Goal: Task Accomplishment & Management: Use online tool/utility

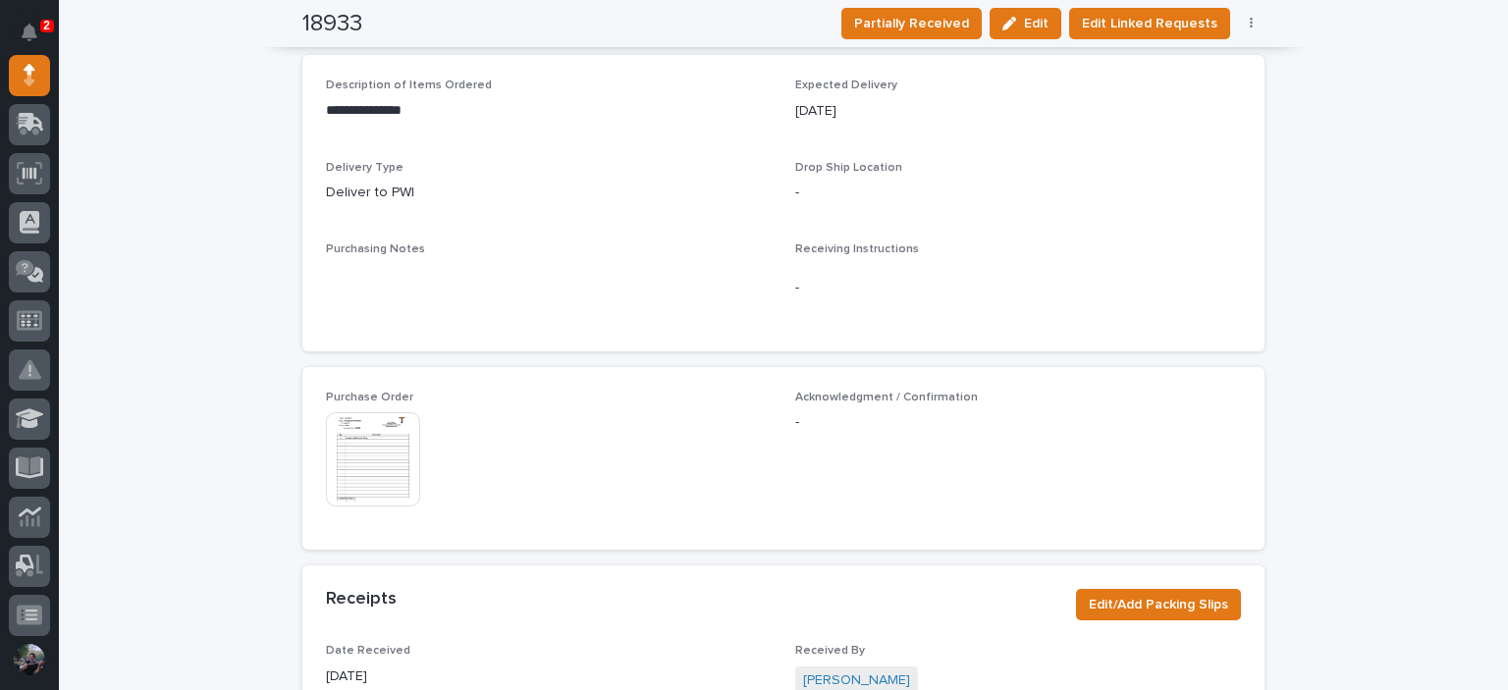
scroll to position [720, 0]
click at [345, 461] on img at bounding box center [373, 458] width 94 height 94
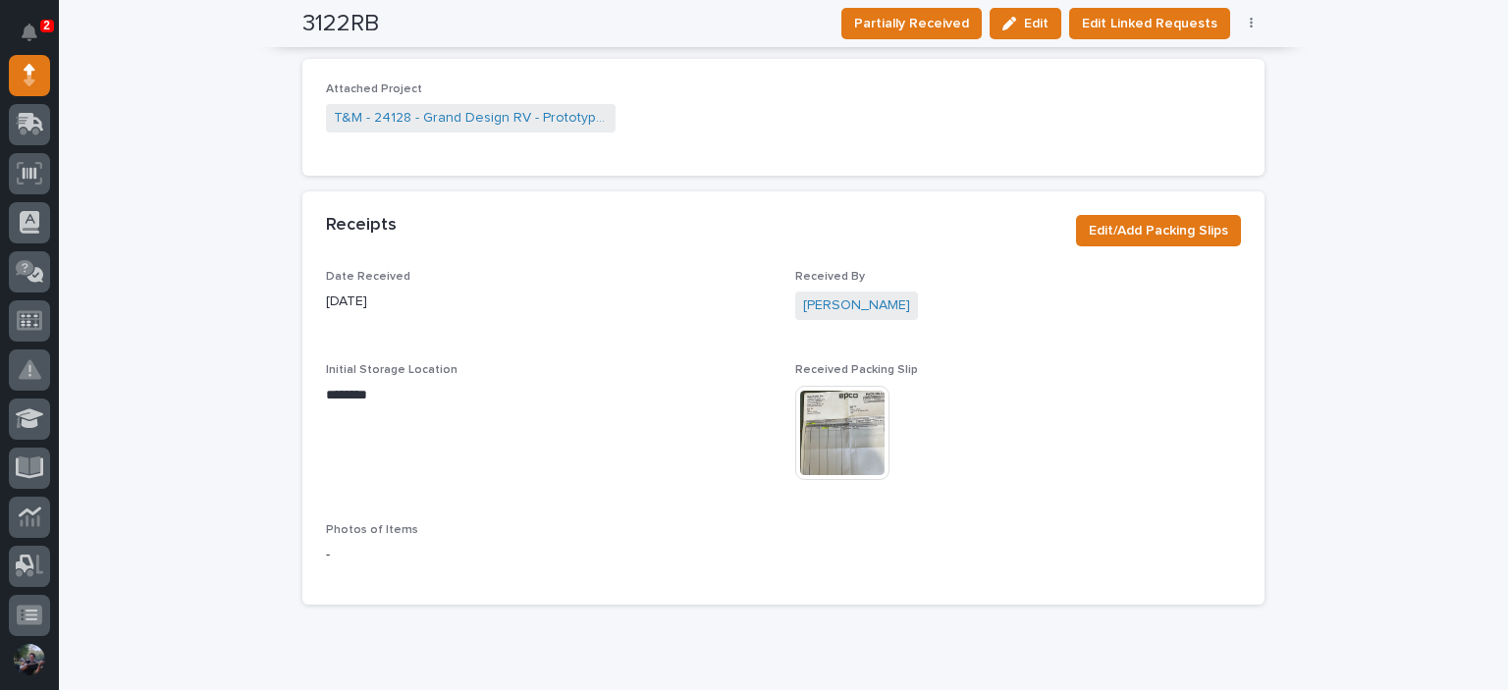
scroll to position [1409, 0]
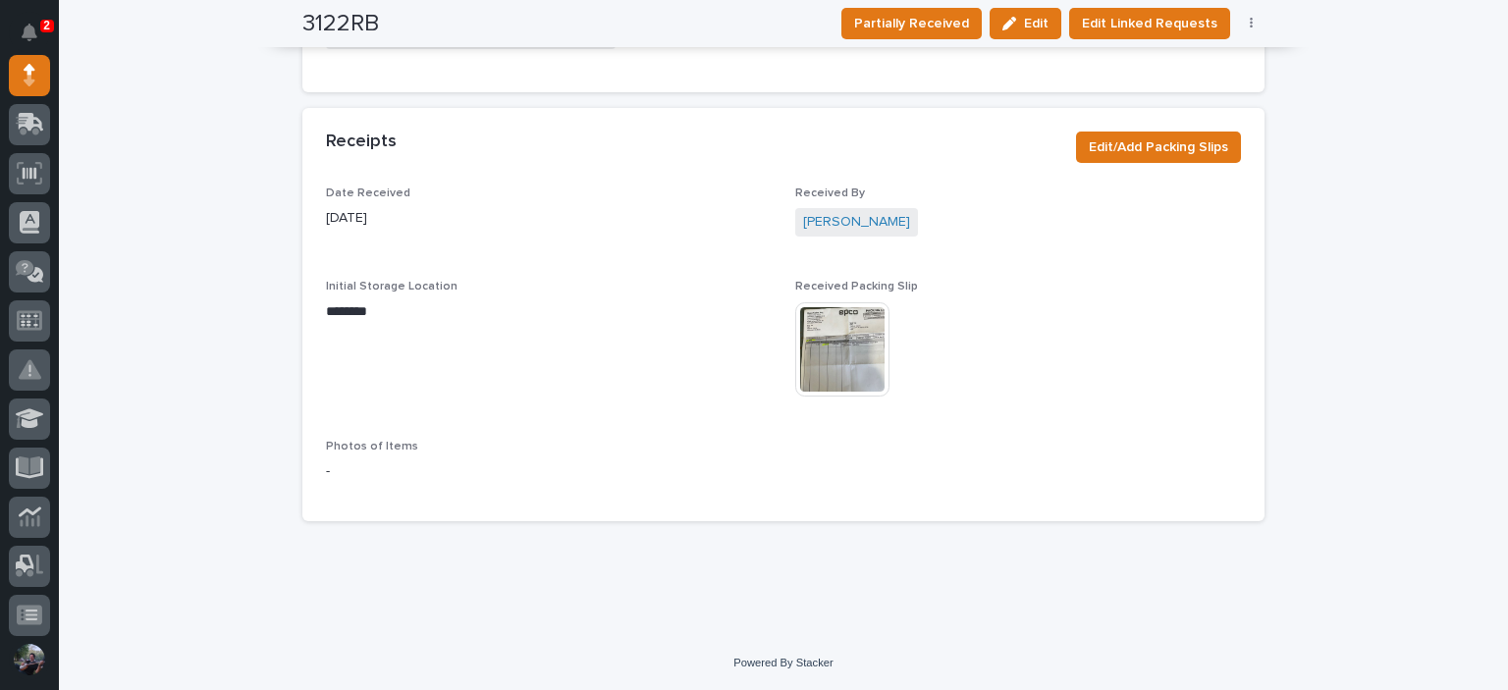
click at [850, 370] on img at bounding box center [842, 349] width 94 height 94
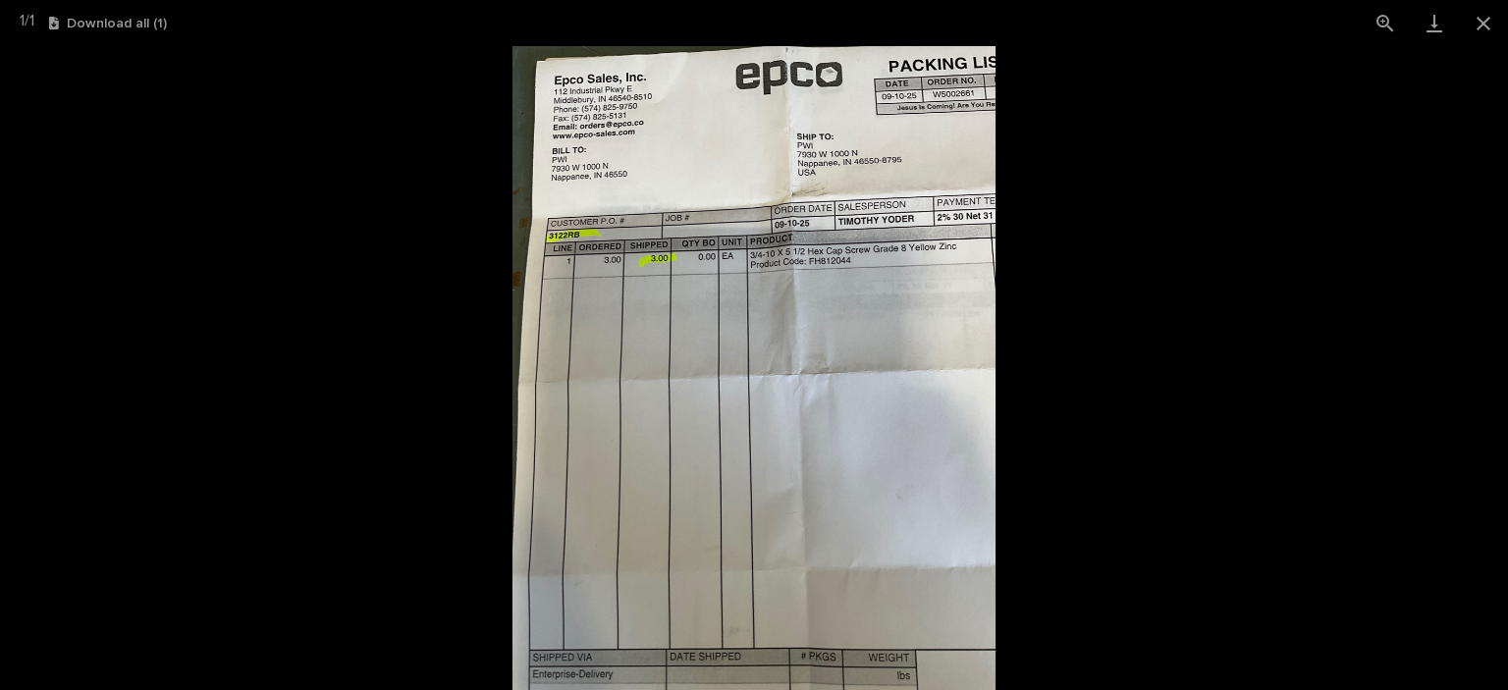
click at [1172, 323] on picture at bounding box center [754, 368] width 1508 height 644
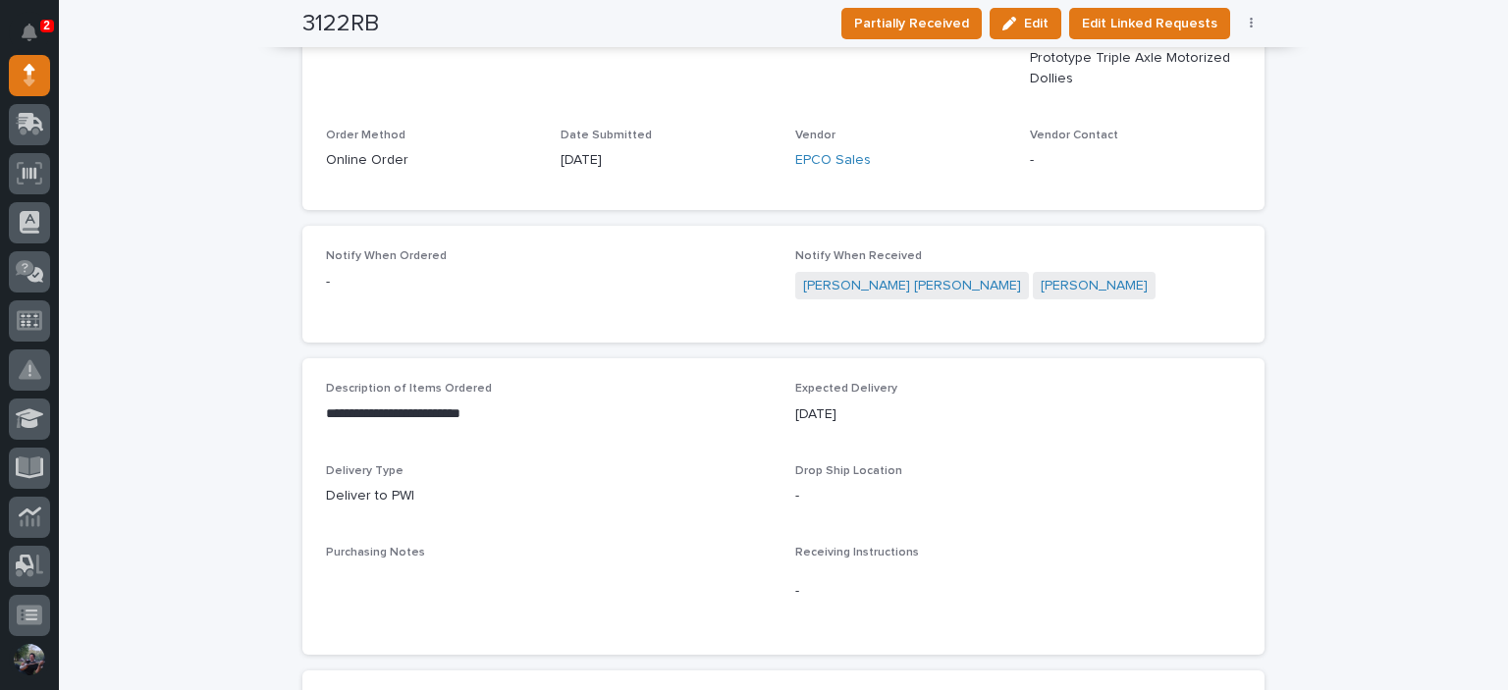
scroll to position [0, 0]
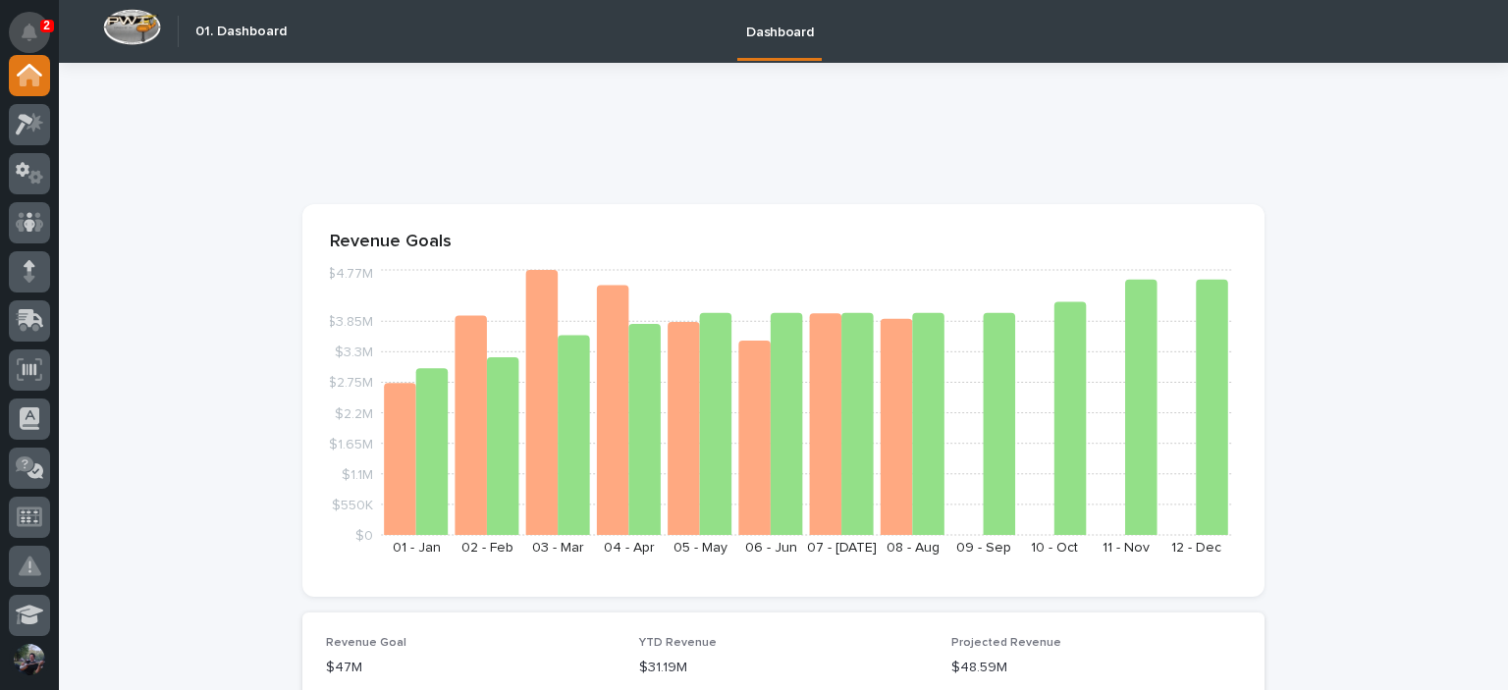
click at [32, 17] on button "Notifications" at bounding box center [29, 32] width 41 height 41
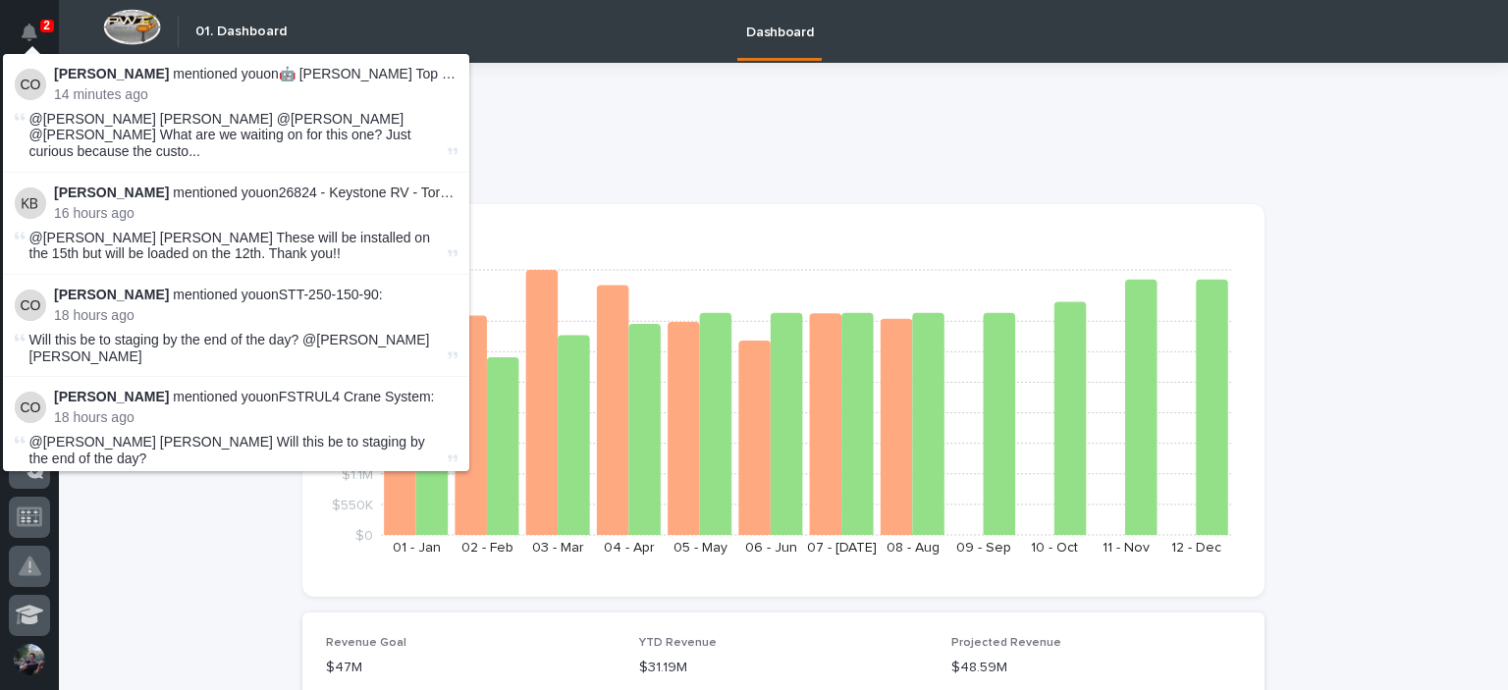
click at [698, 126] on p at bounding box center [779, 138] width 955 height 28
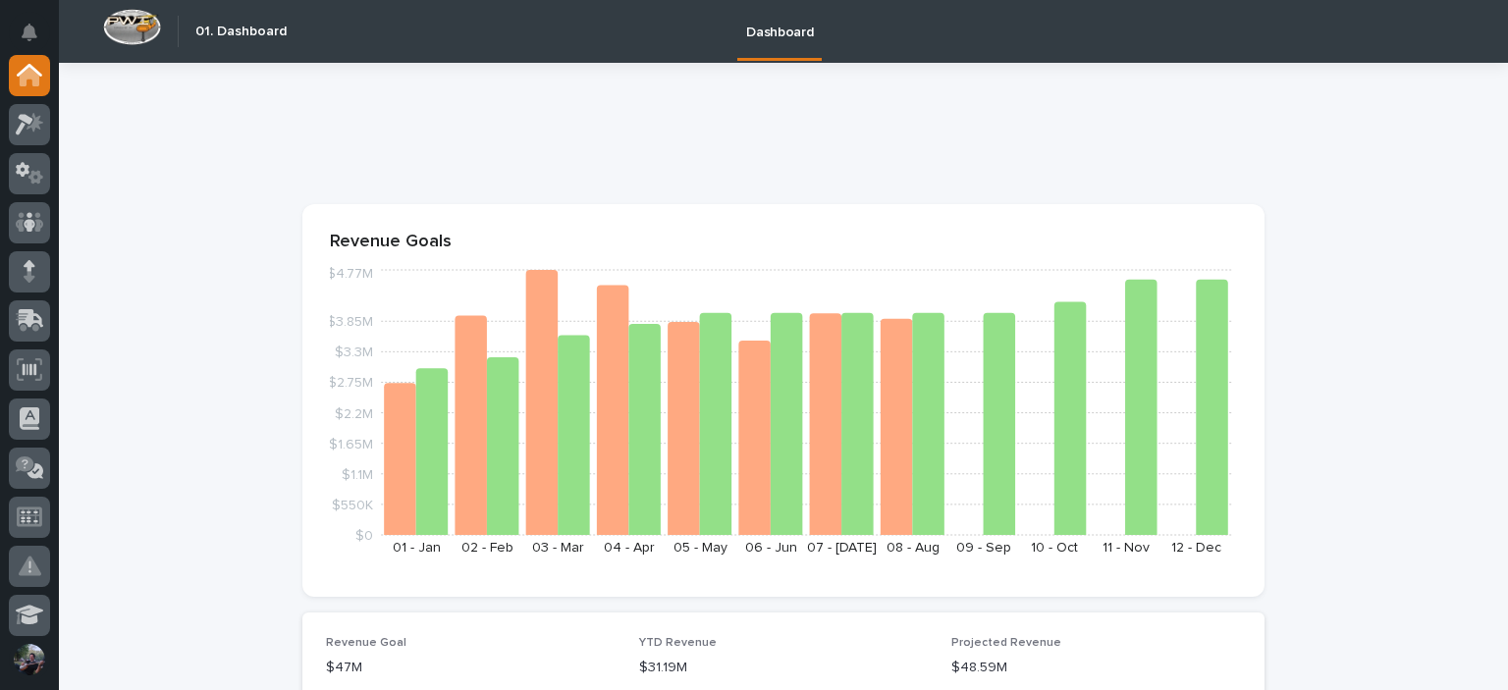
click at [30, 129] on icon at bounding box center [30, 124] width 28 height 23
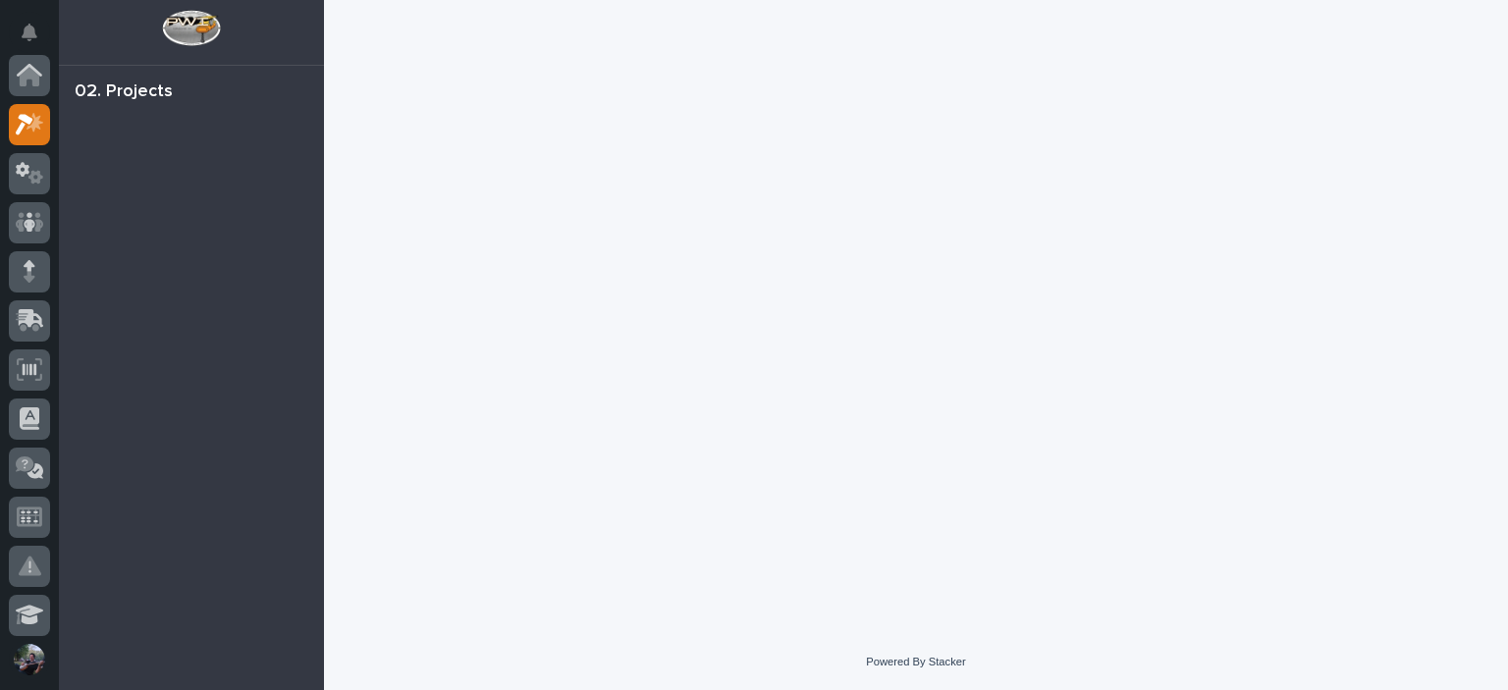
scroll to position [49, 0]
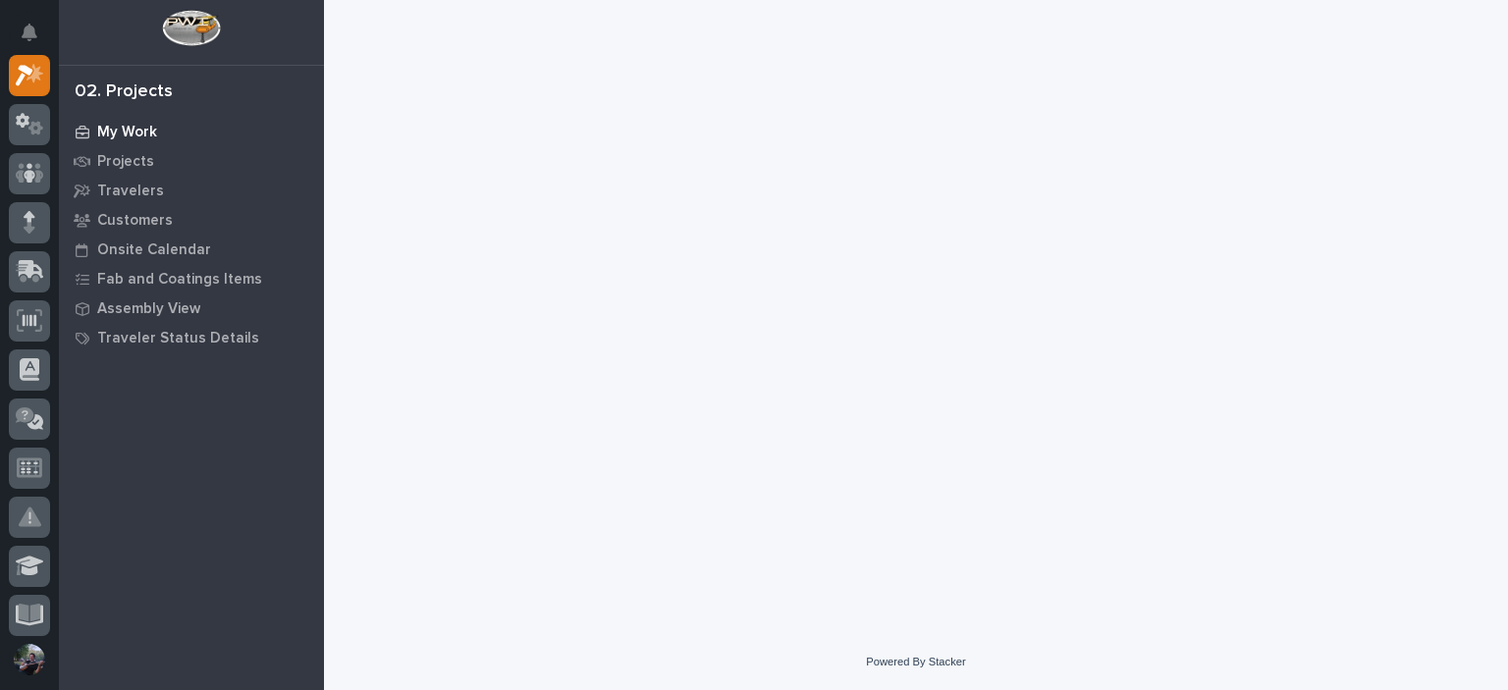
click at [149, 121] on div "My Work" at bounding box center [191, 131] width 255 height 27
click at [128, 137] on p "My Work" at bounding box center [127, 133] width 60 height 18
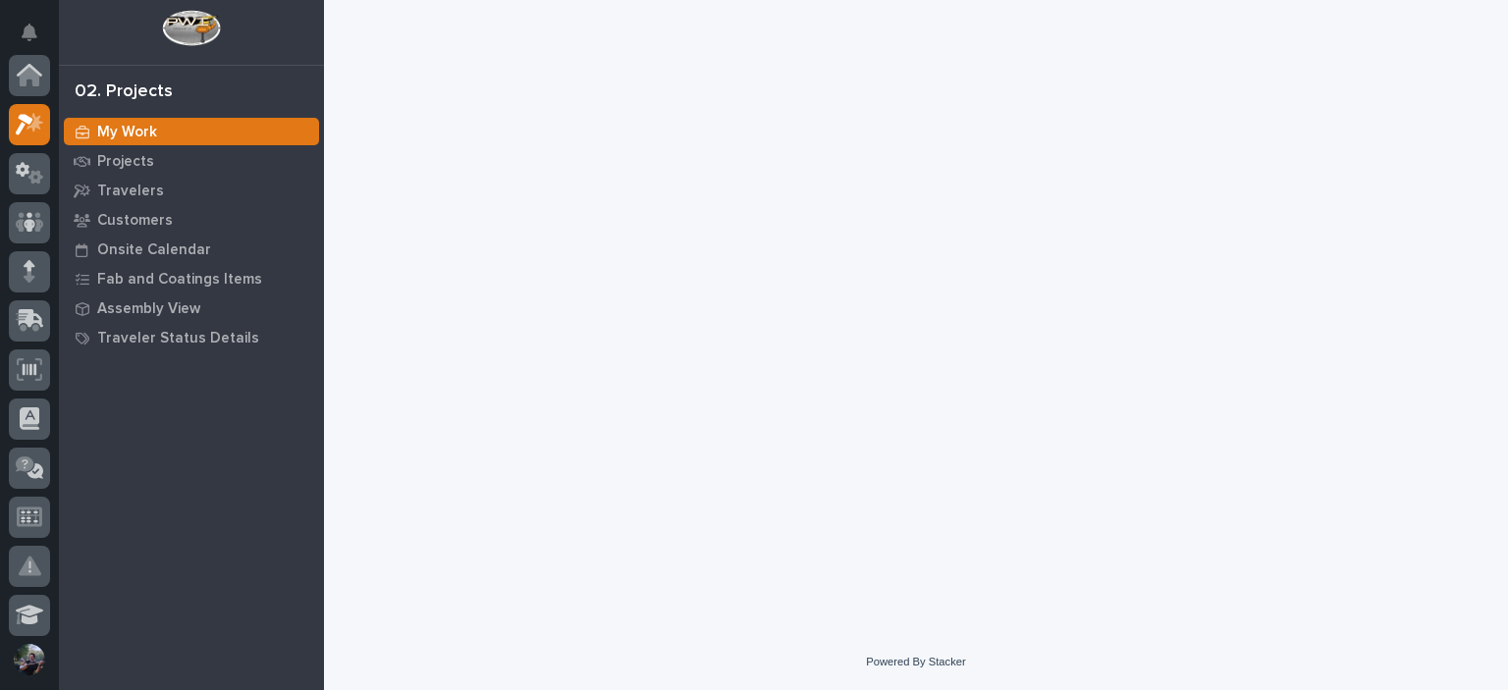
scroll to position [49, 0]
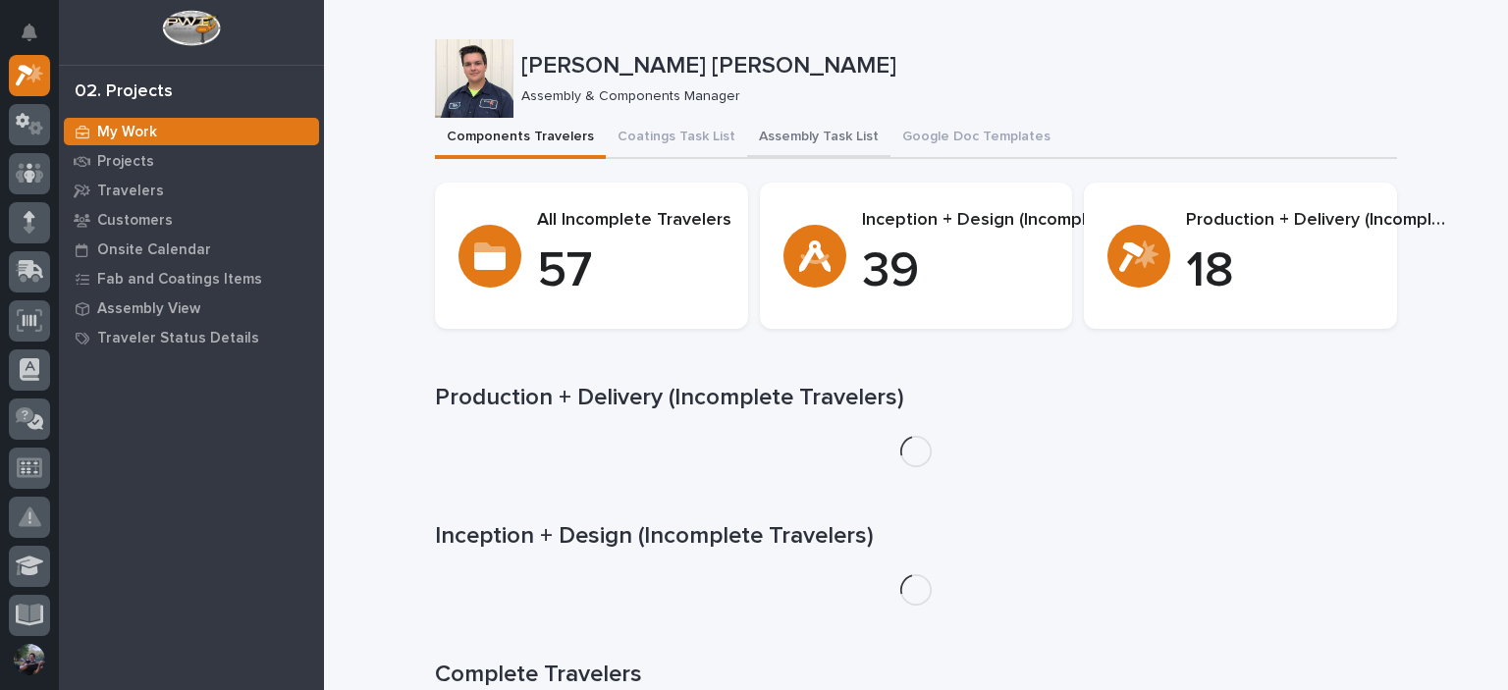
click at [787, 127] on button "Assembly Task List" at bounding box center [818, 138] width 143 height 41
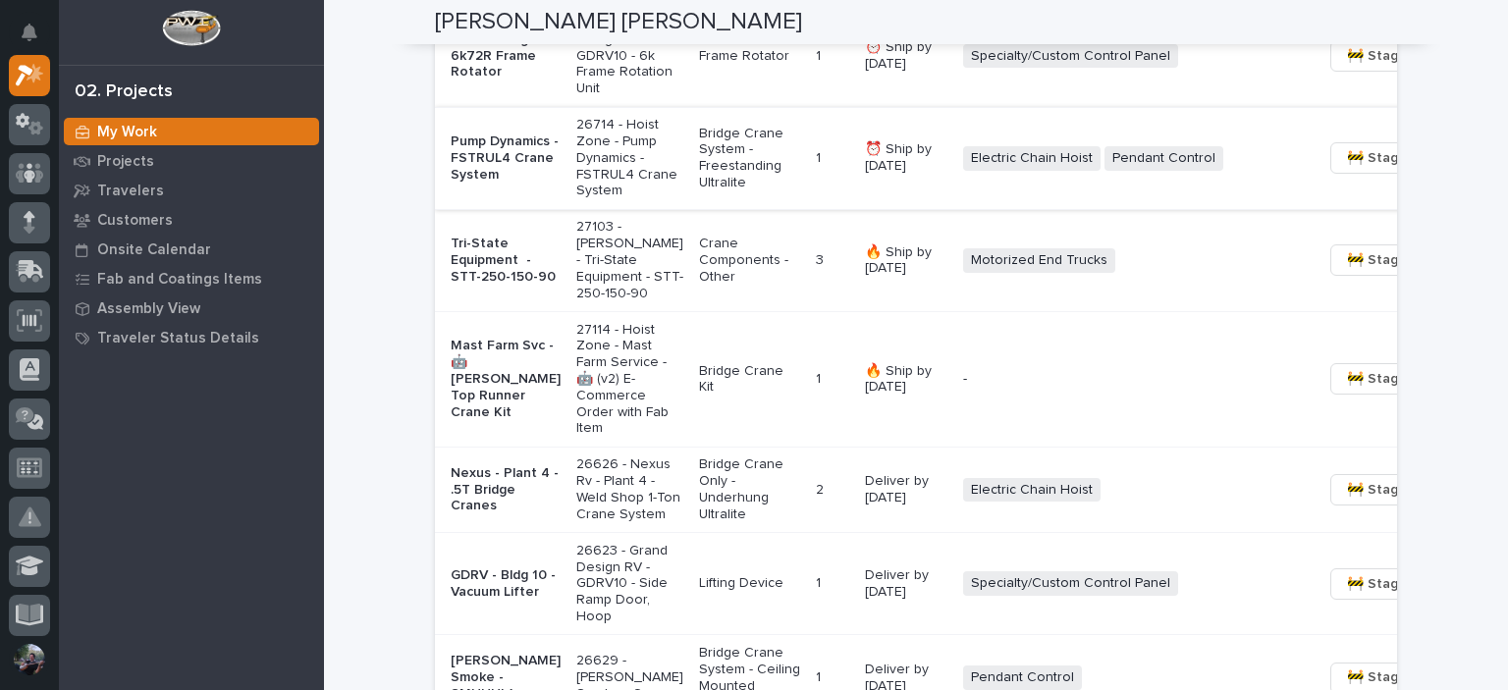
scroll to position [1898, 0]
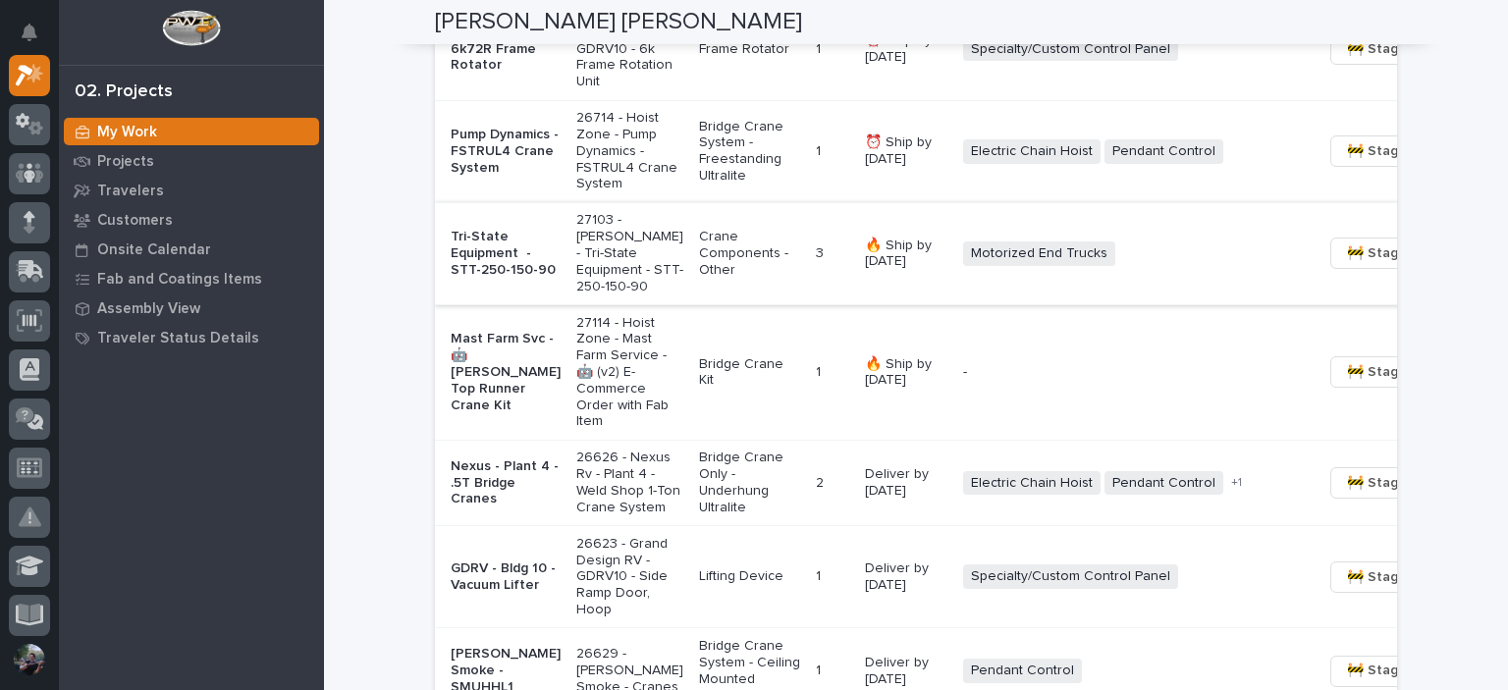
click at [1331, 269] on button "🚧 Staging →" at bounding box center [1388, 253] width 115 height 31
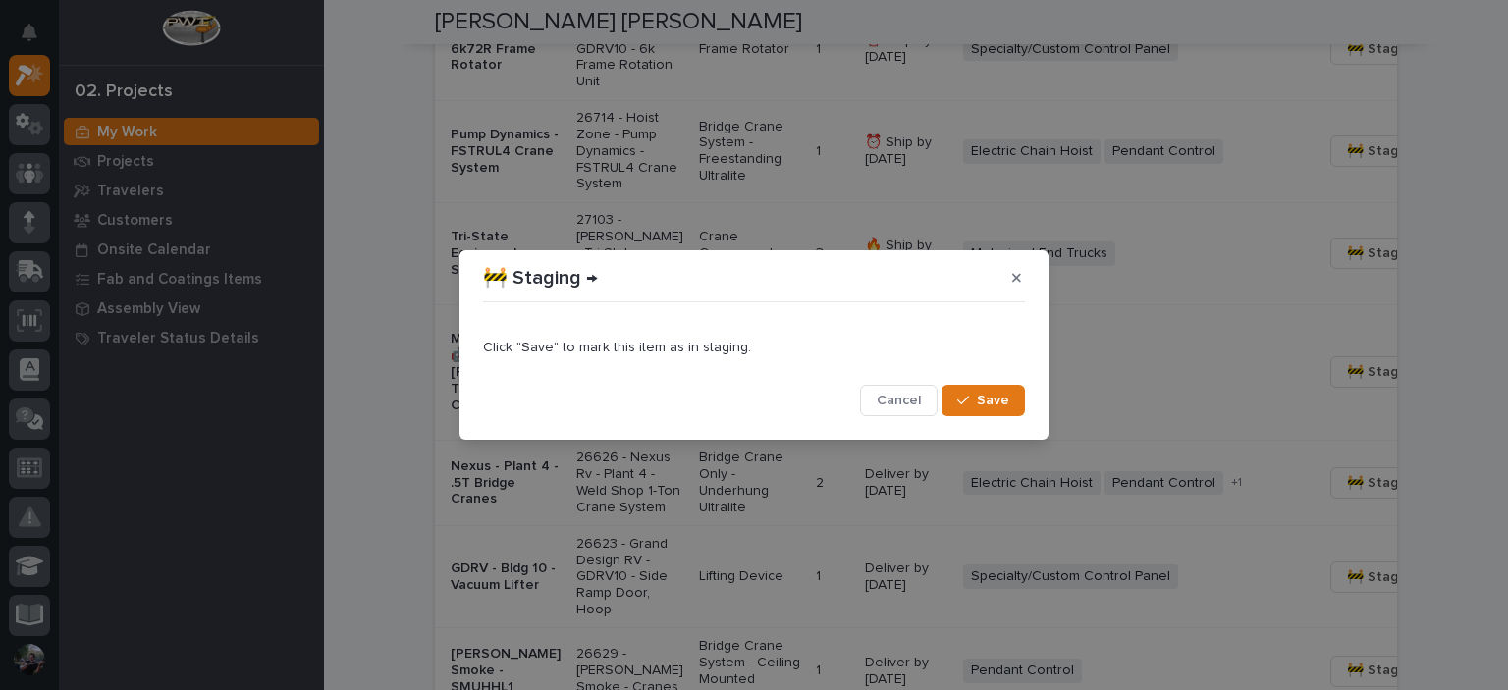
click at [976, 399] on div "button" at bounding box center [967, 401] width 20 height 14
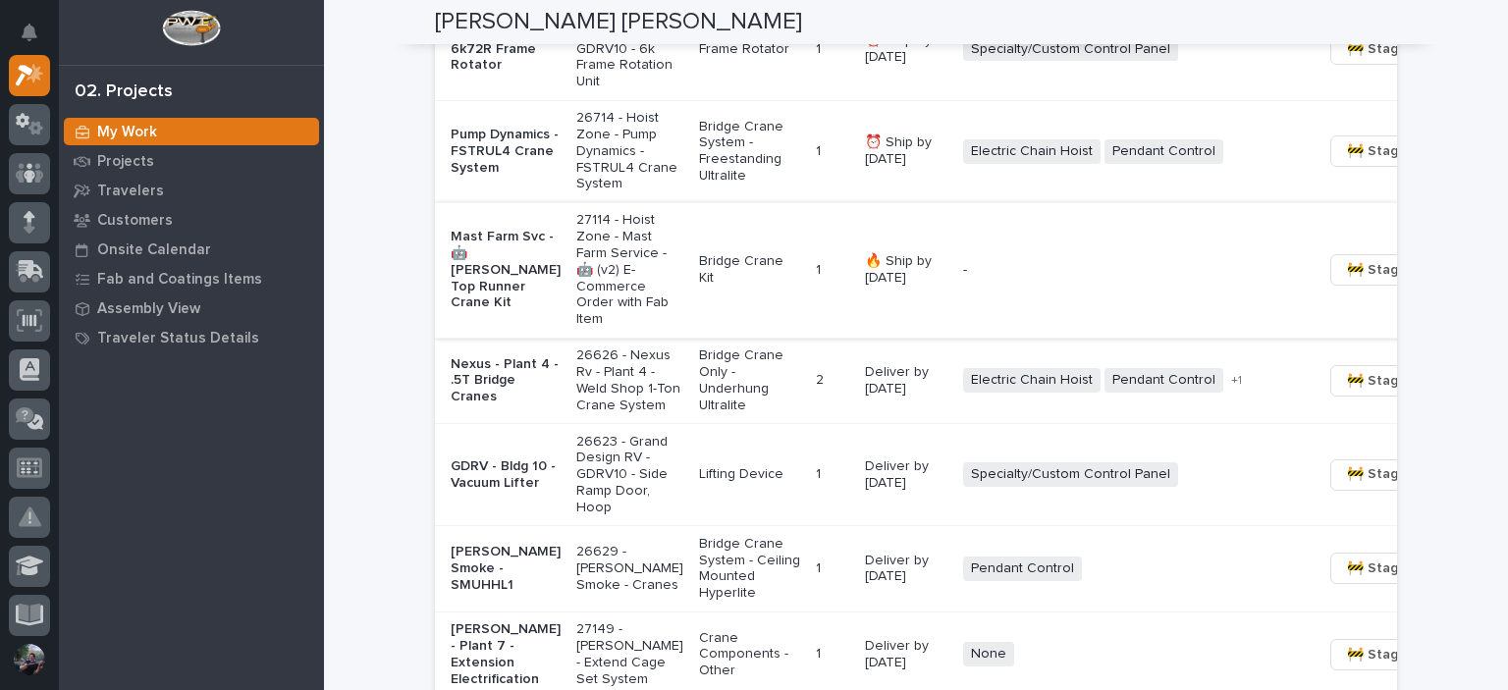
scroll to position [1964, 0]
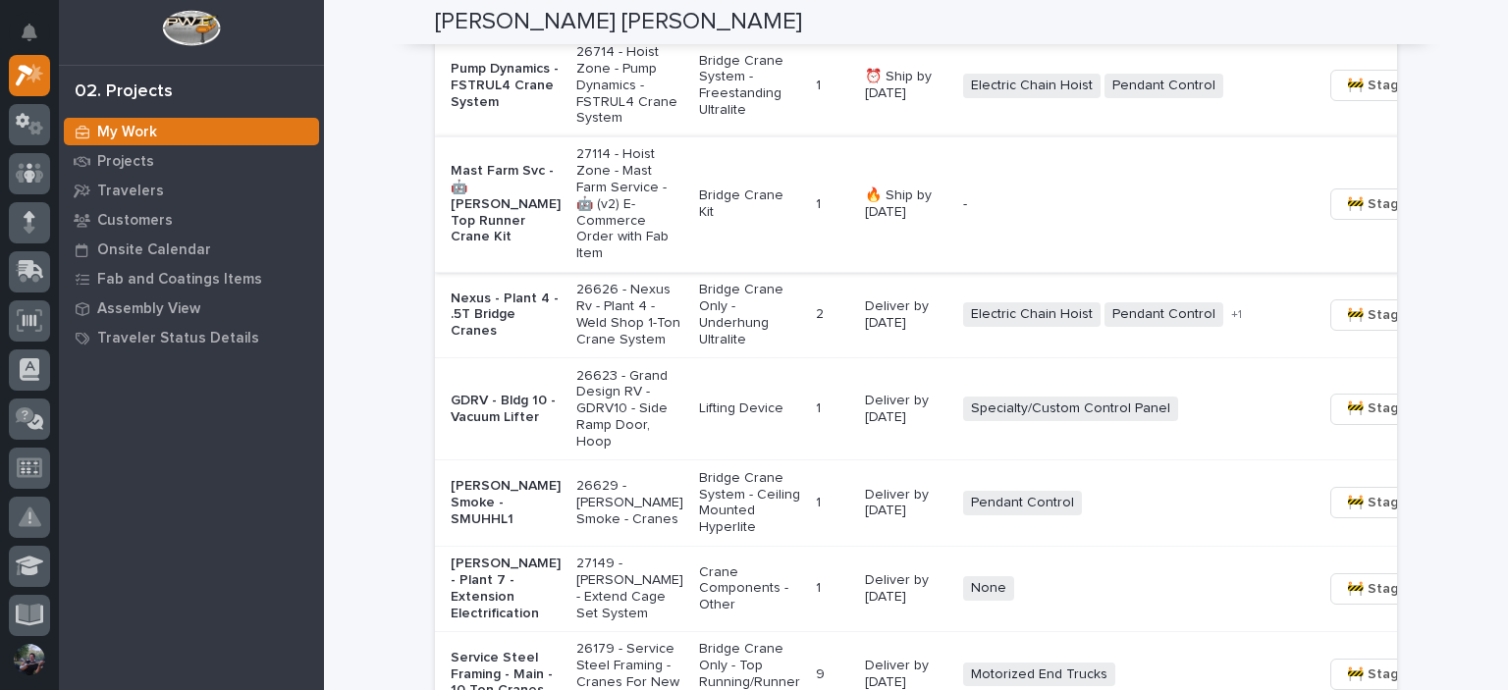
click at [1347, 216] on span "🚧 Staging →" at bounding box center [1388, 204] width 82 height 24
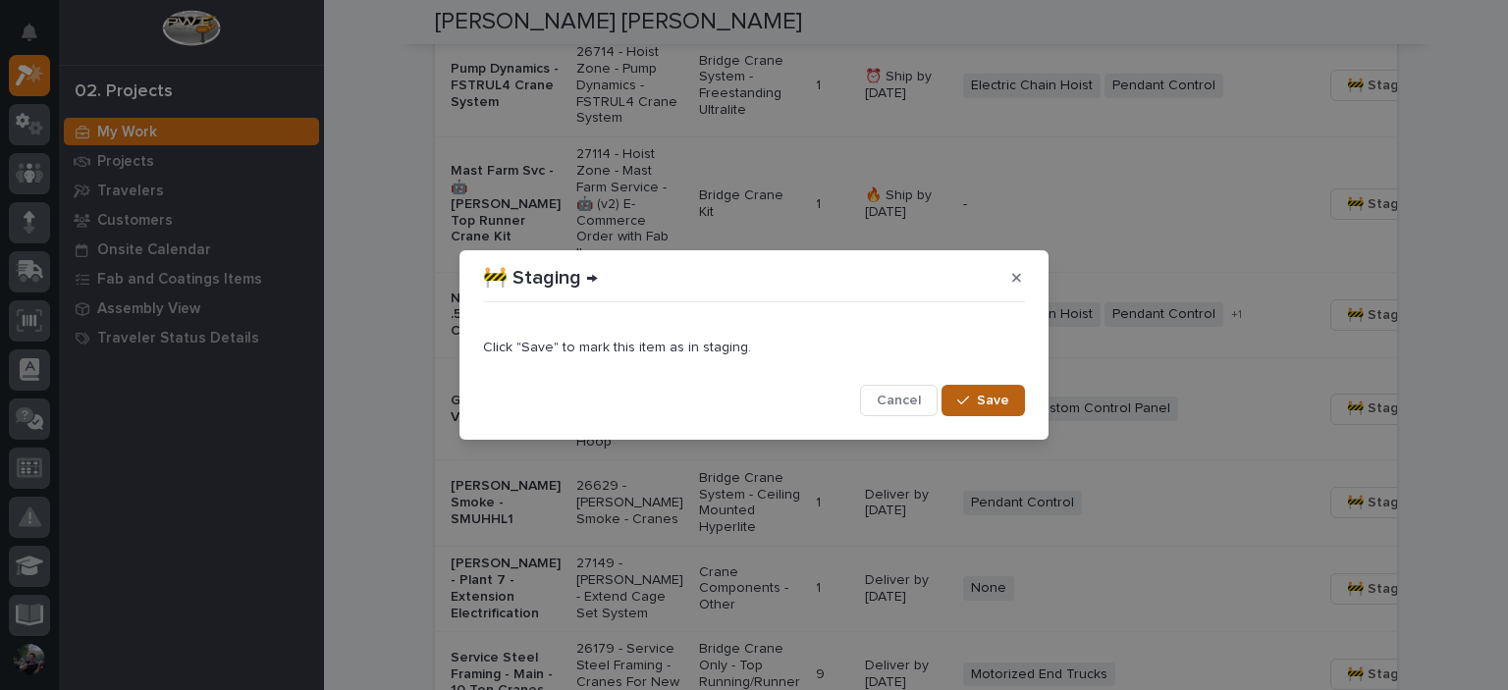
click at [967, 396] on icon "button" at bounding box center [963, 401] width 12 height 14
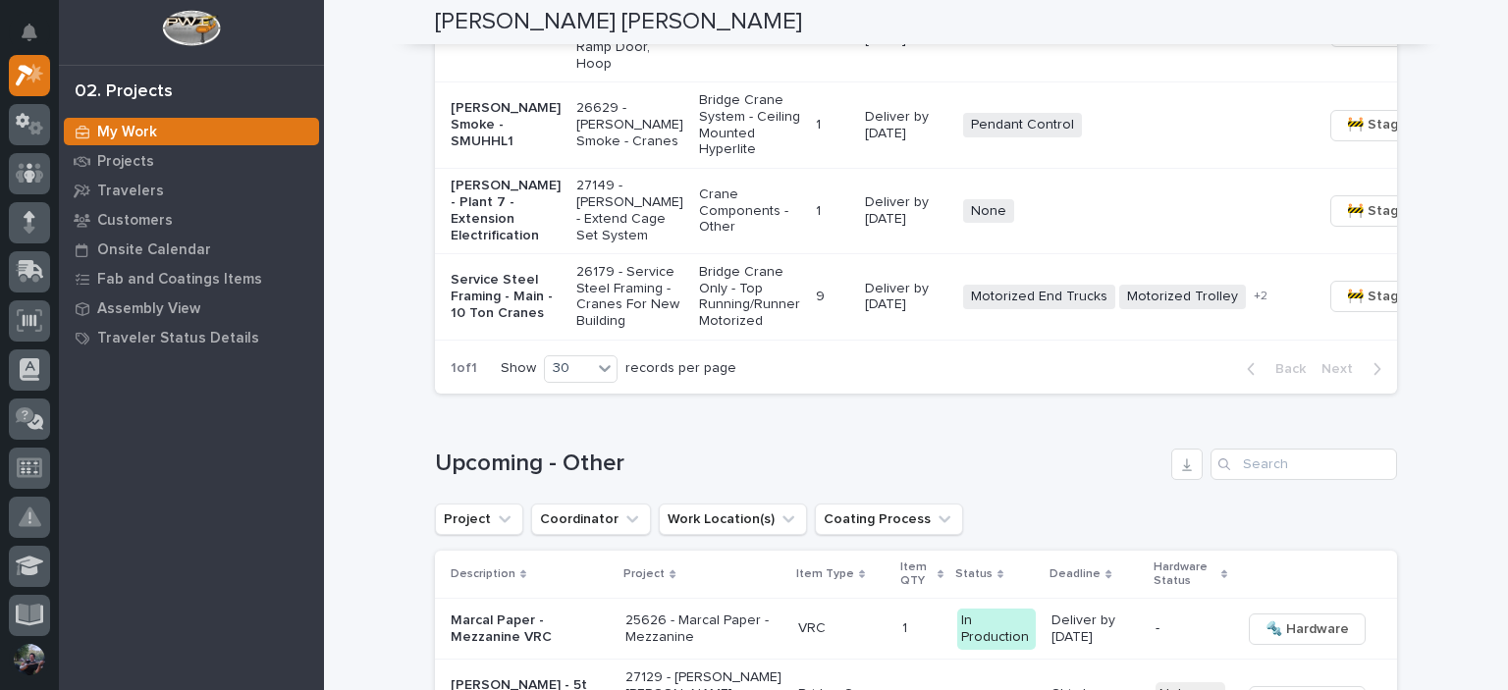
scroll to position [2225, 0]
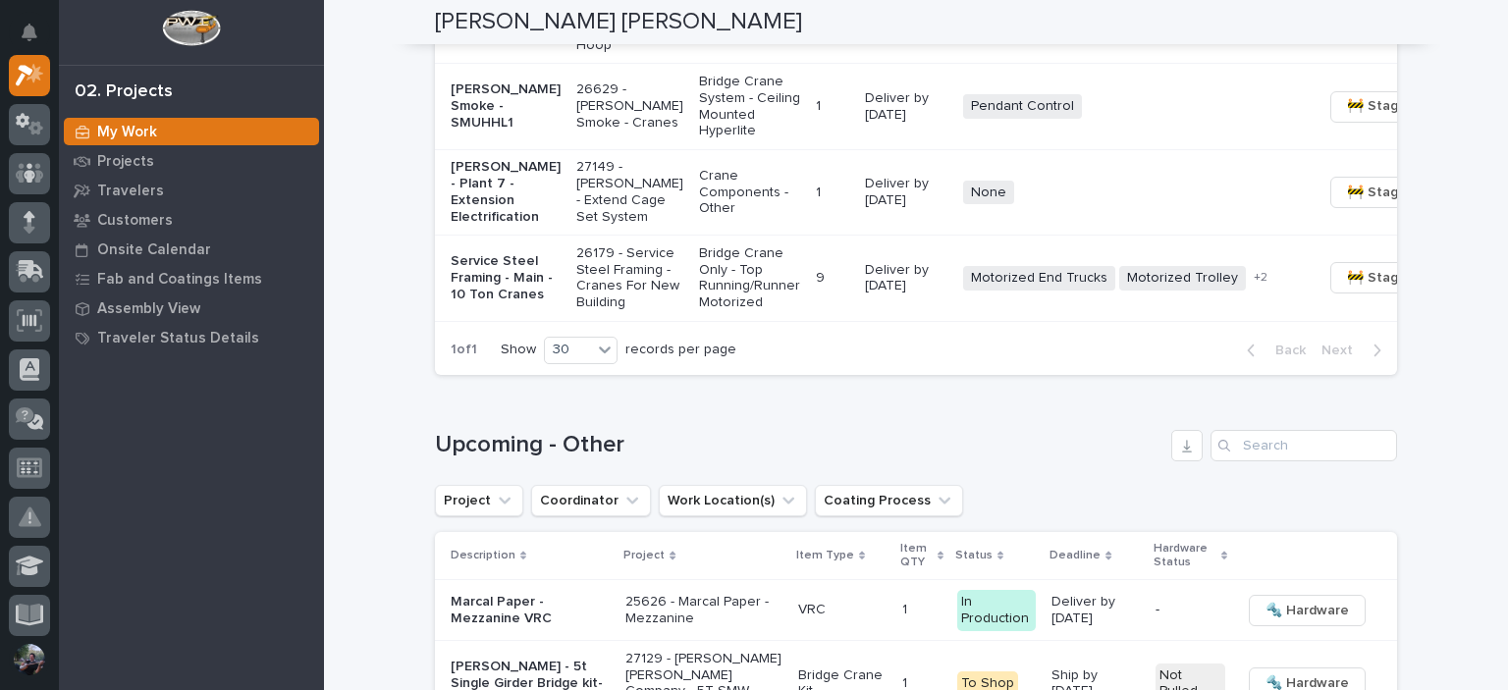
click at [699, 217] on p "Crane Components - Other" at bounding box center [749, 192] width 101 height 49
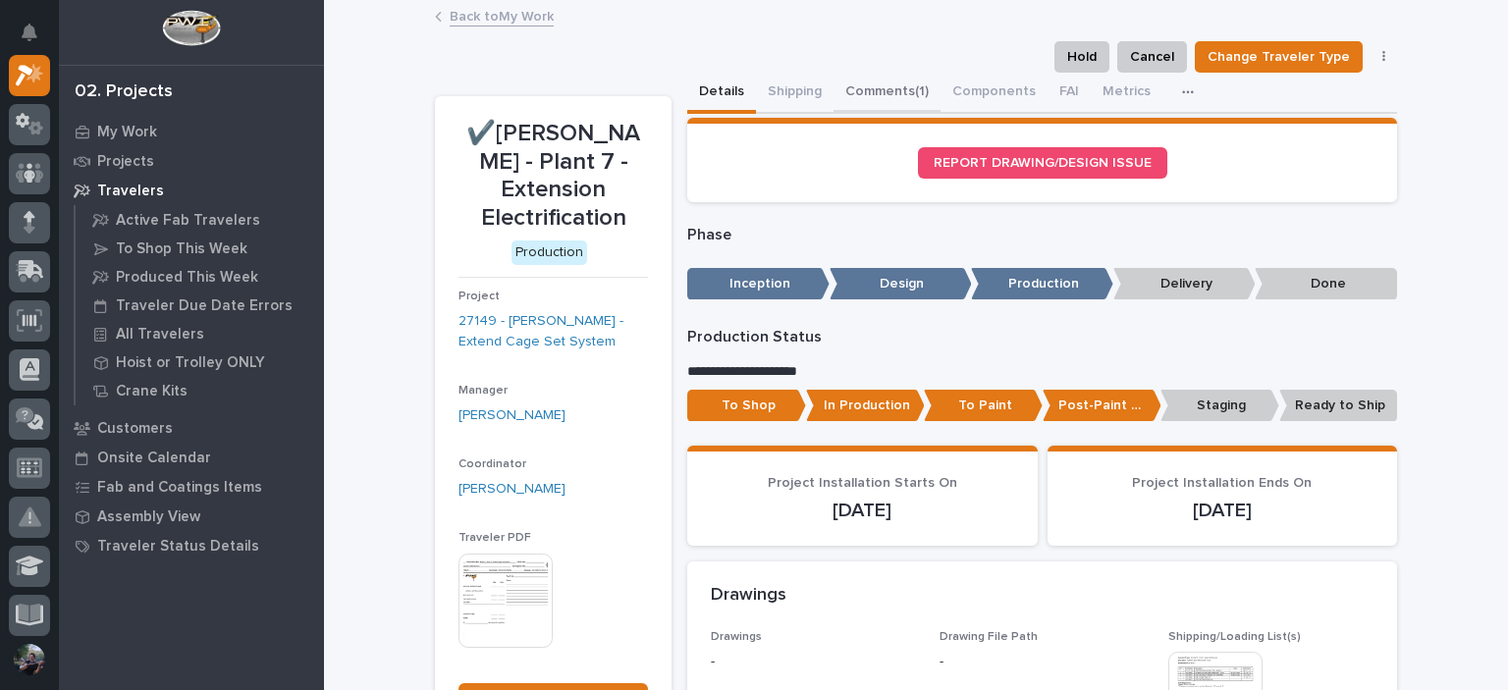
click at [876, 88] on button "Comments (1)" at bounding box center [887, 93] width 107 height 41
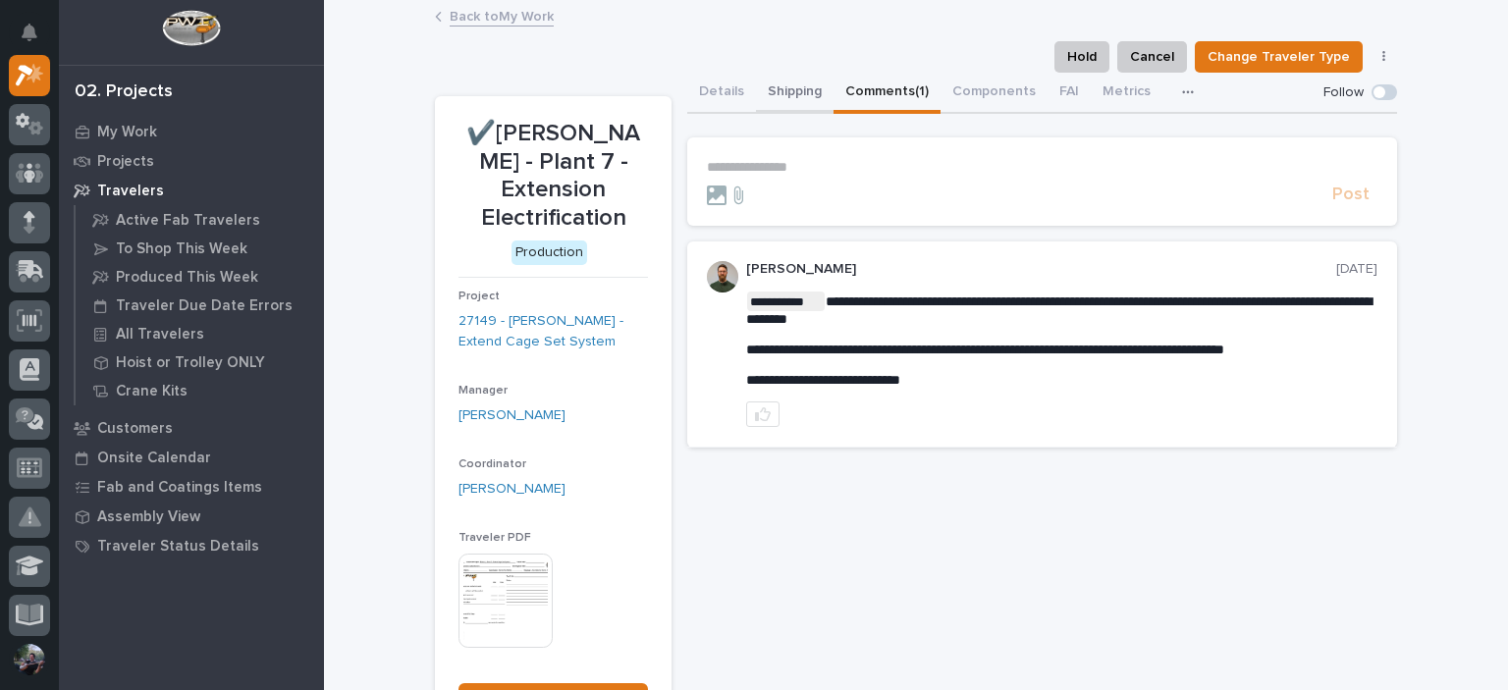
click at [756, 97] on button "Shipping" at bounding box center [795, 93] width 78 height 41
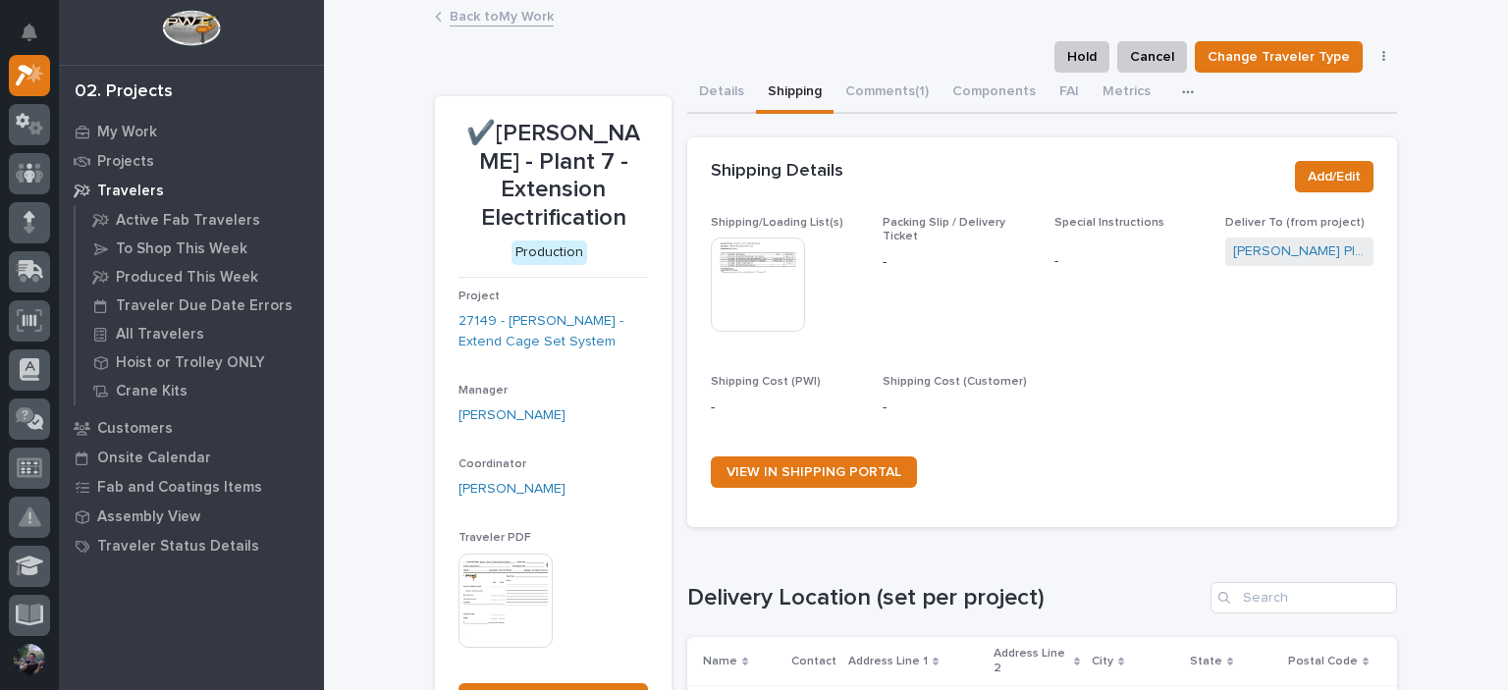
click at [735, 258] on img at bounding box center [758, 285] width 94 height 94
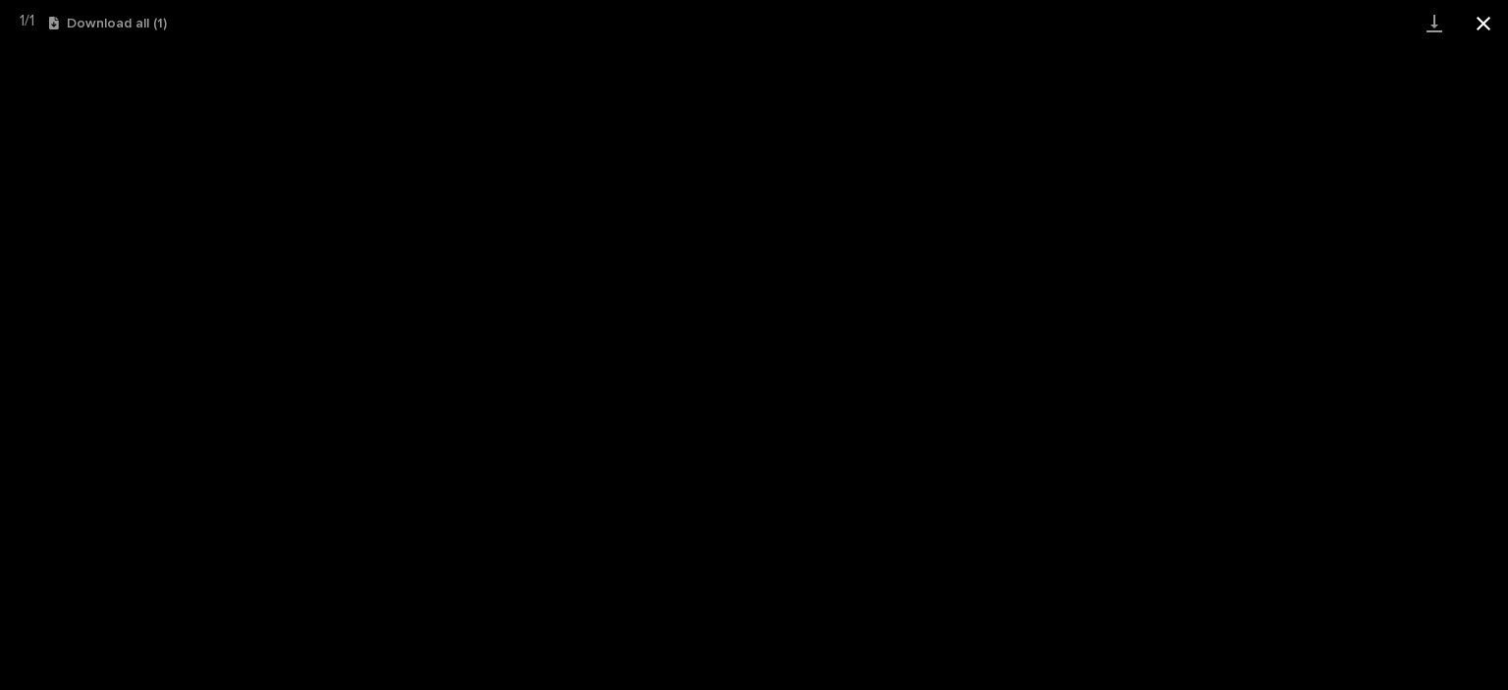
click at [1481, 26] on button "Close gallery" at bounding box center [1483, 23] width 49 height 46
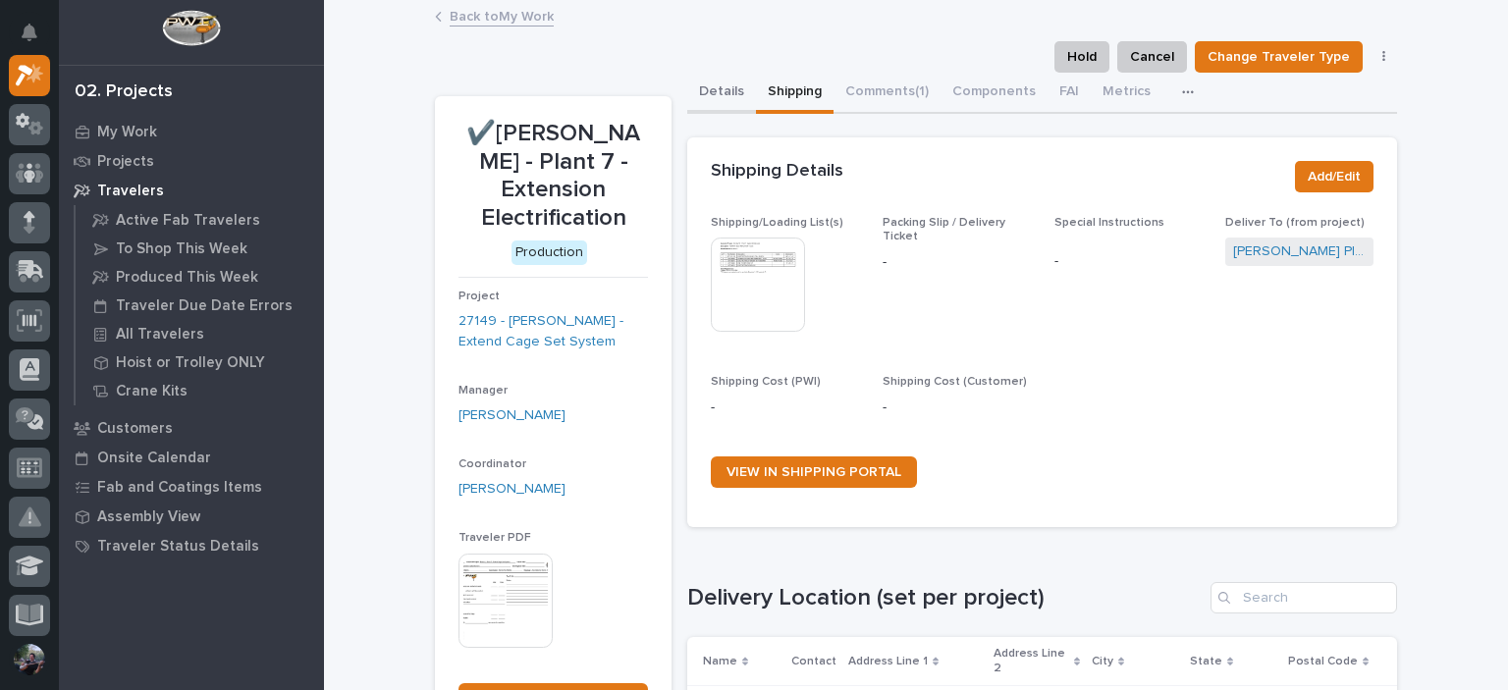
click at [701, 92] on button "Details" at bounding box center [721, 93] width 69 height 41
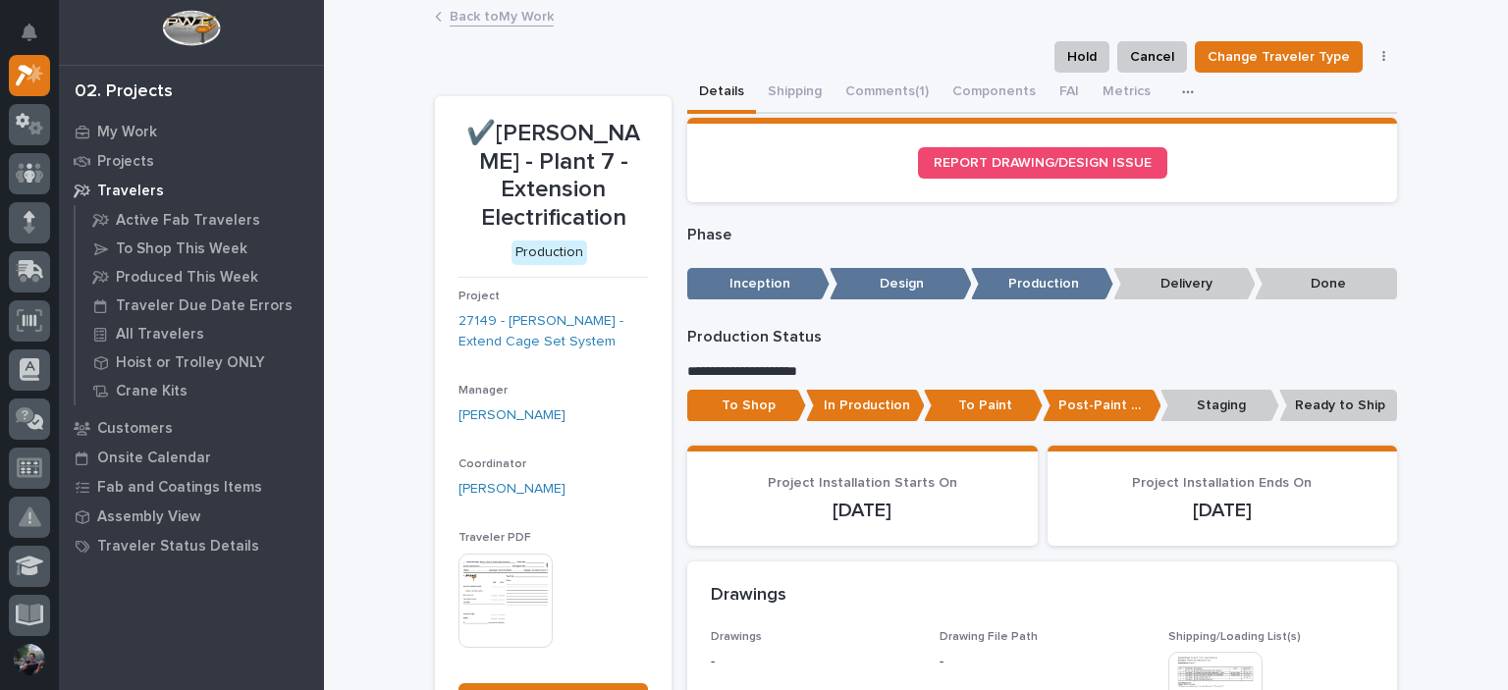
click at [1236, 416] on p "Staging" at bounding box center [1220, 406] width 119 height 32
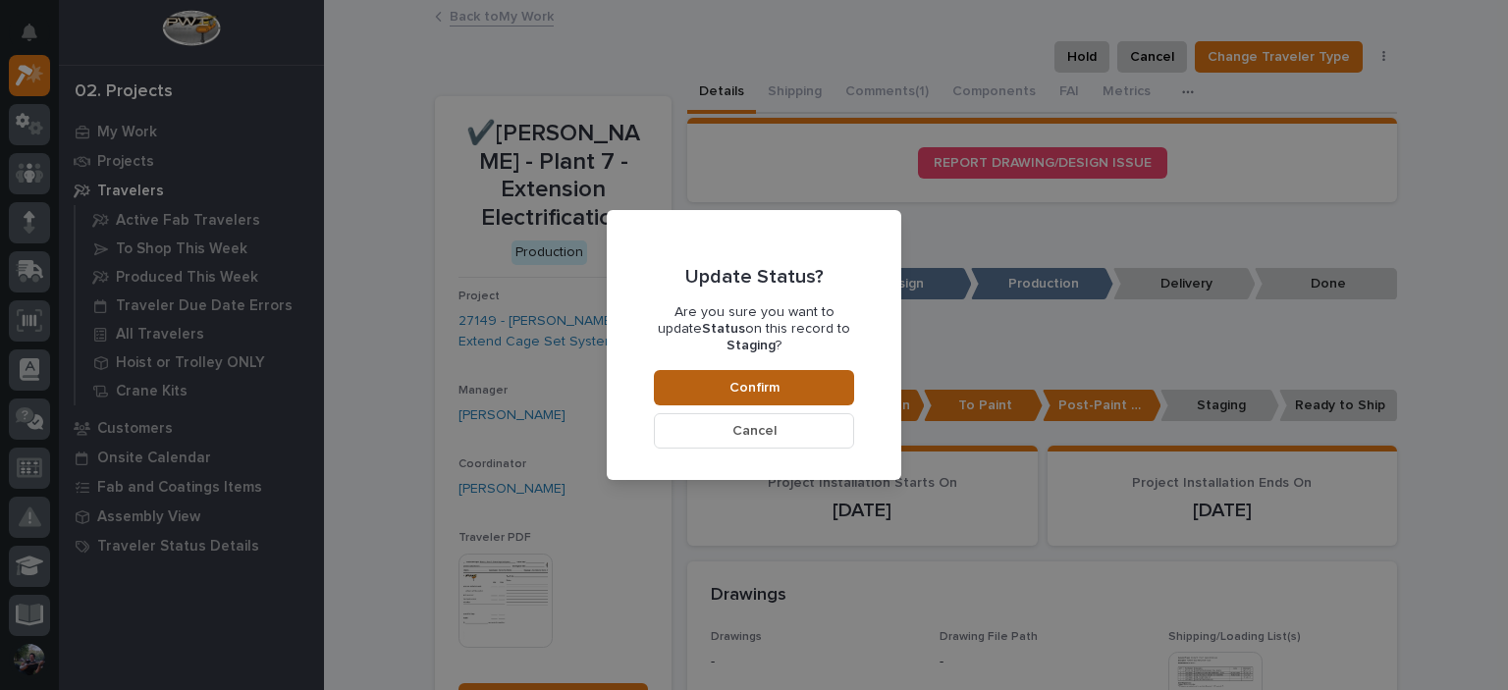
click at [761, 390] on button "Confirm" at bounding box center [754, 387] width 200 height 35
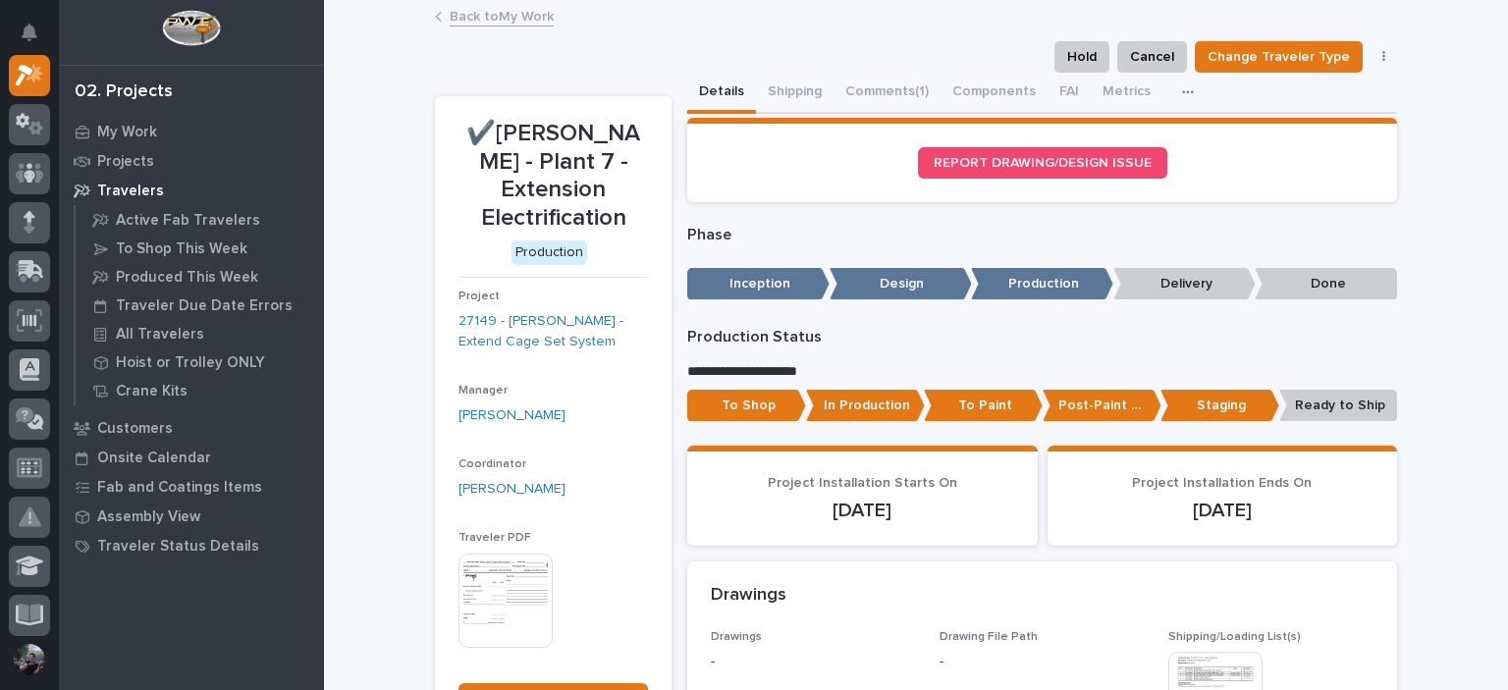
click at [484, 28] on div "Back to My Work" at bounding box center [916, 17] width 982 height 27
click at [510, 5] on link "Back to My Work" at bounding box center [502, 15] width 104 height 23
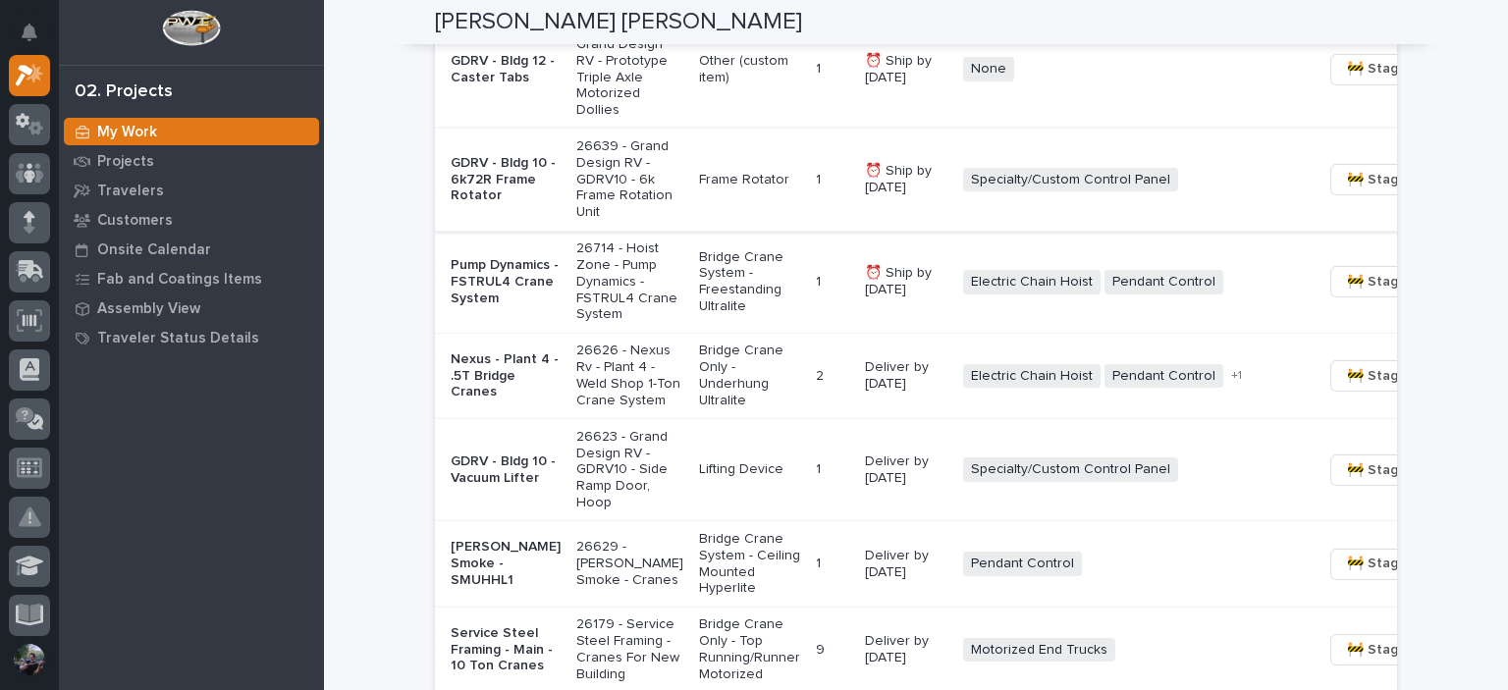
scroll to position [1898, 0]
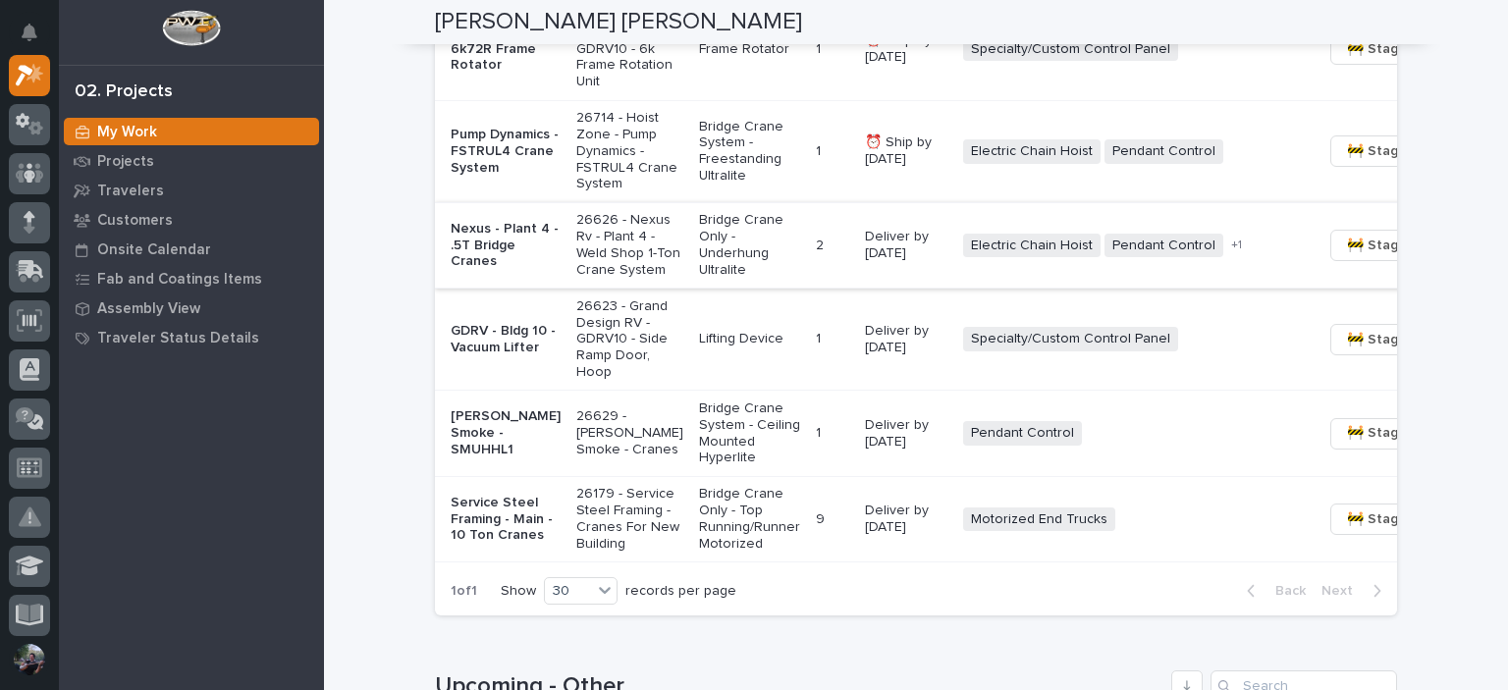
click at [1347, 257] on span "🚧 Staging →" at bounding box center [1388, 246] width 82 height 24
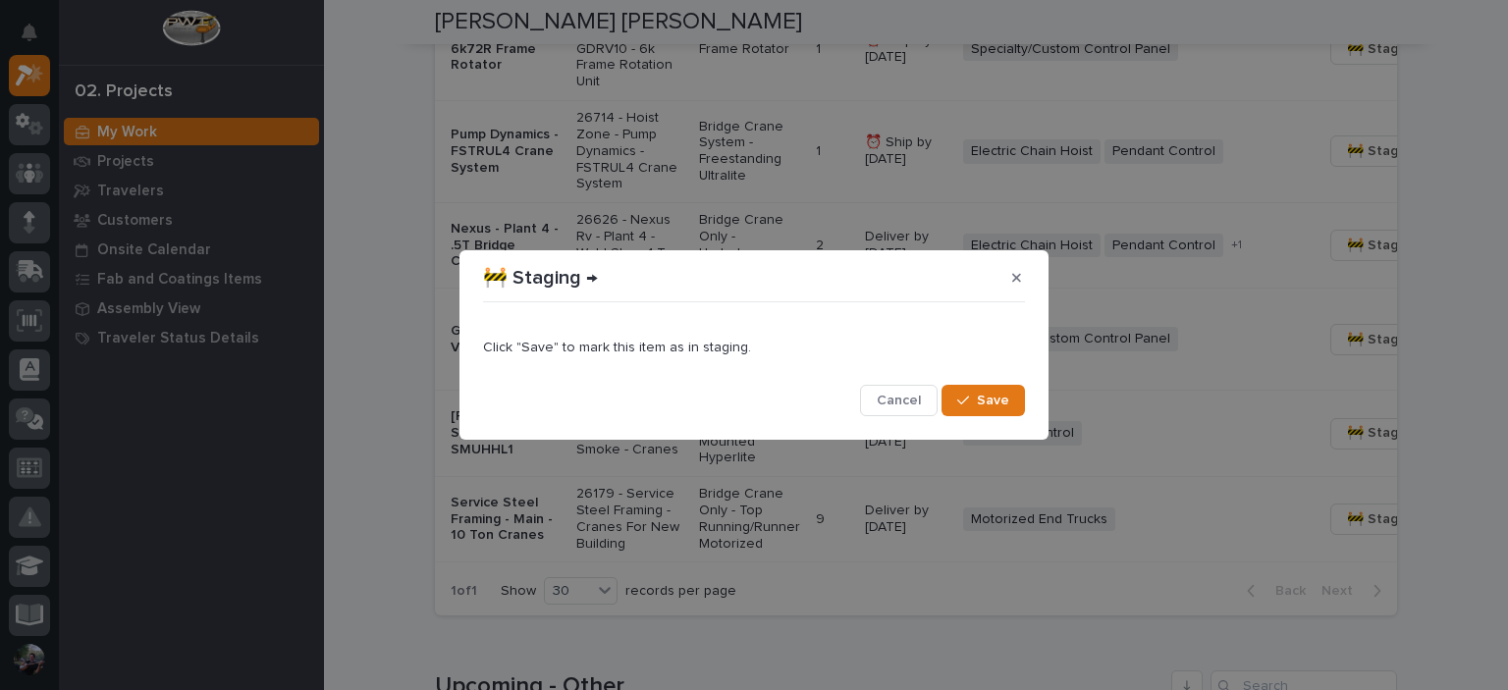
click at [945, 386] on div "Save" at bounding box center [983, 400] width 83 height 31
click at [956, 394] on button "Save" at bounding box center [983, 400] width 83 height 31
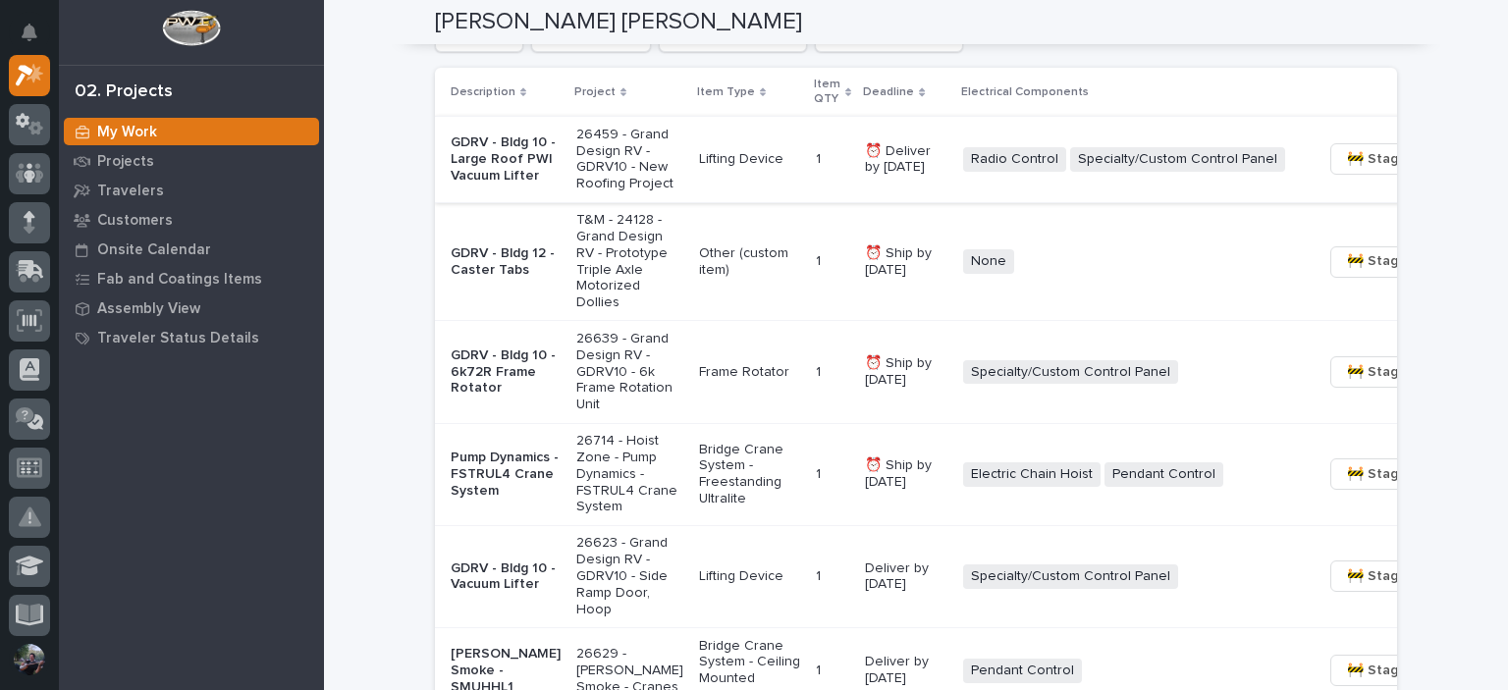
scroll to position [1571, 0]
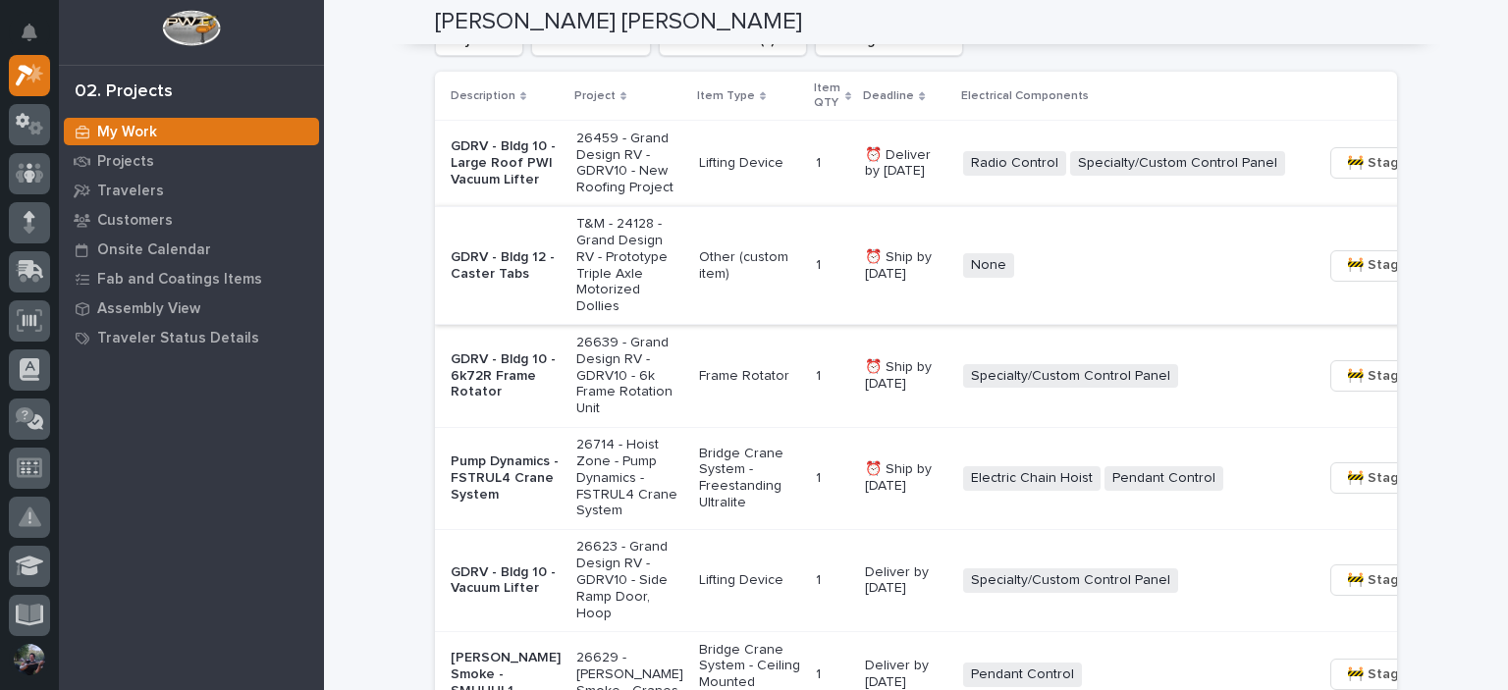
click at [1347, 277] on span "🚧 Staging →" at bounding box center [1388, 265] width 82 height 24
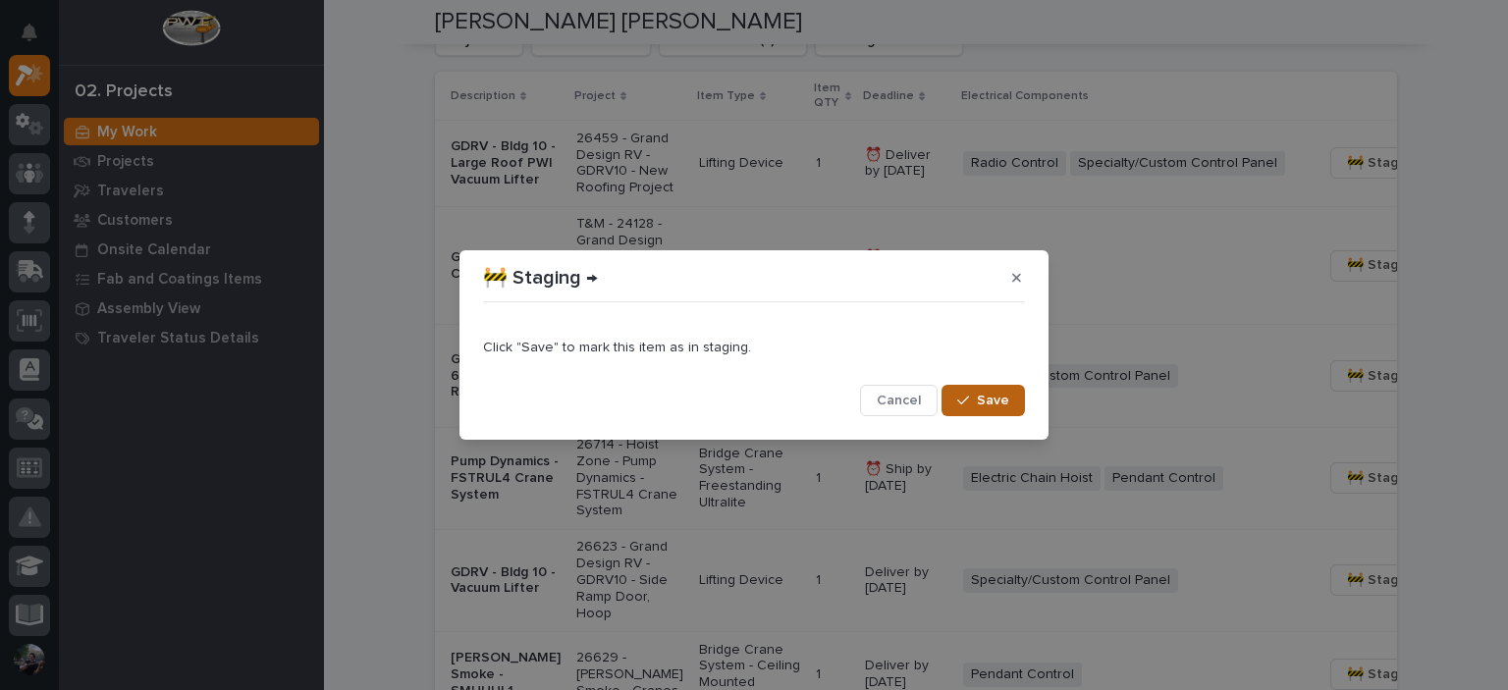
click at [988, 391] on button "Save" at bounding box center [983, 400] width 83 height 31
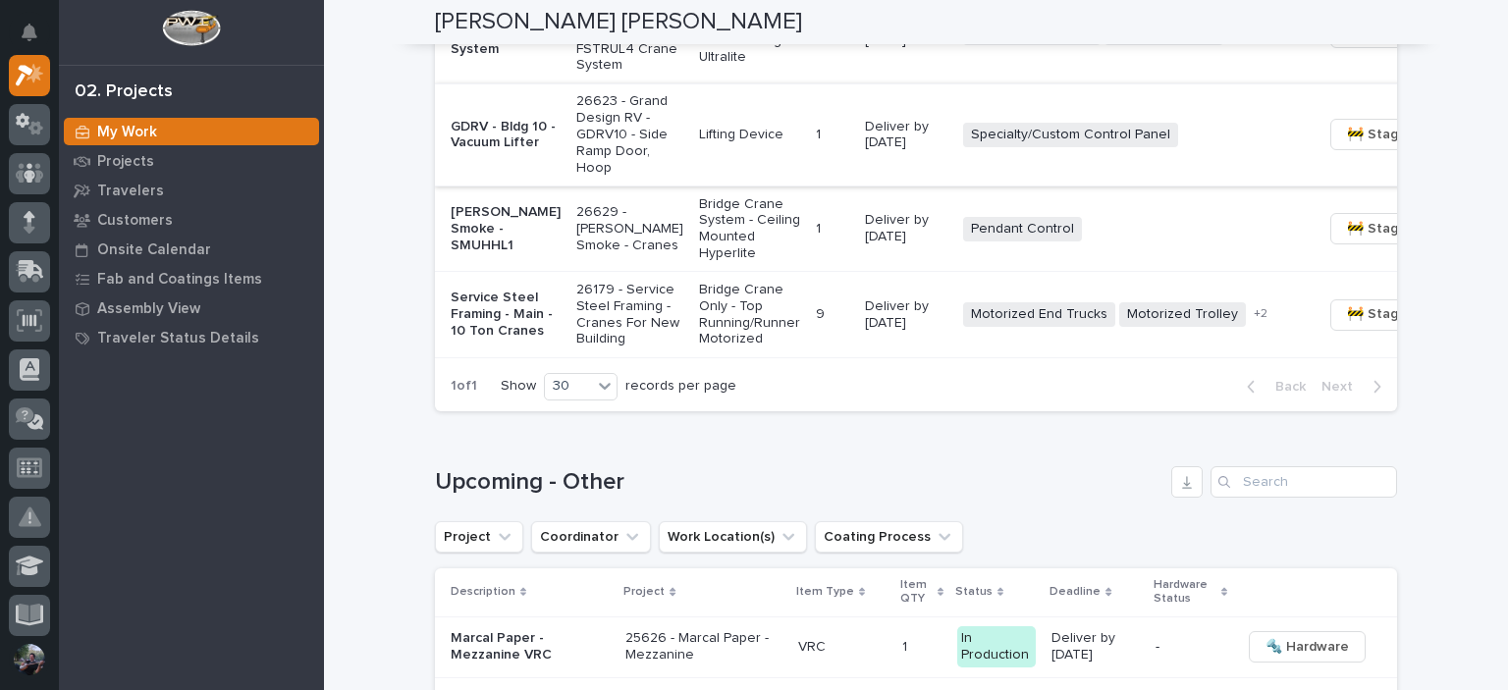
scroll to position [1768, 0]
